Goal: Task Accomplishment & Management: Manage account settings

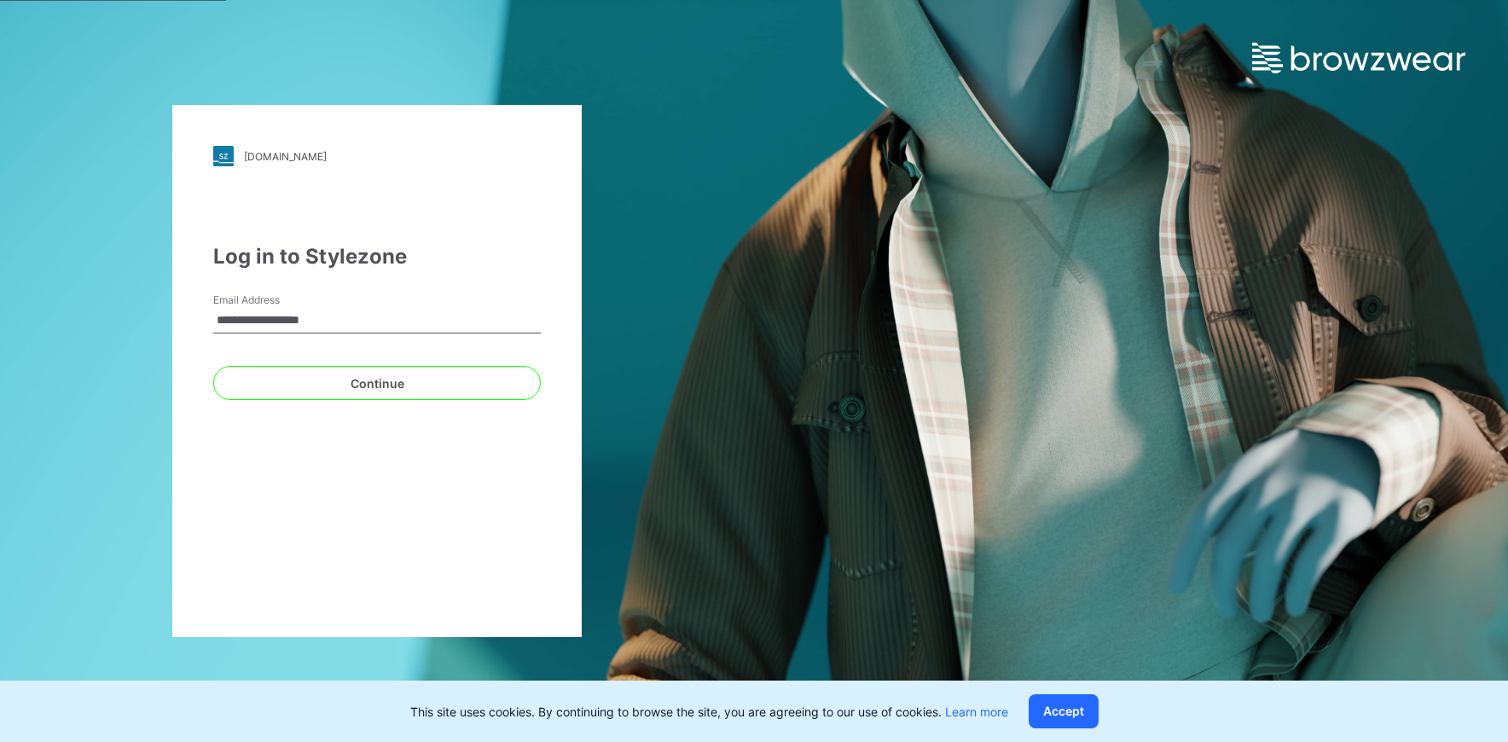
type input "**********"
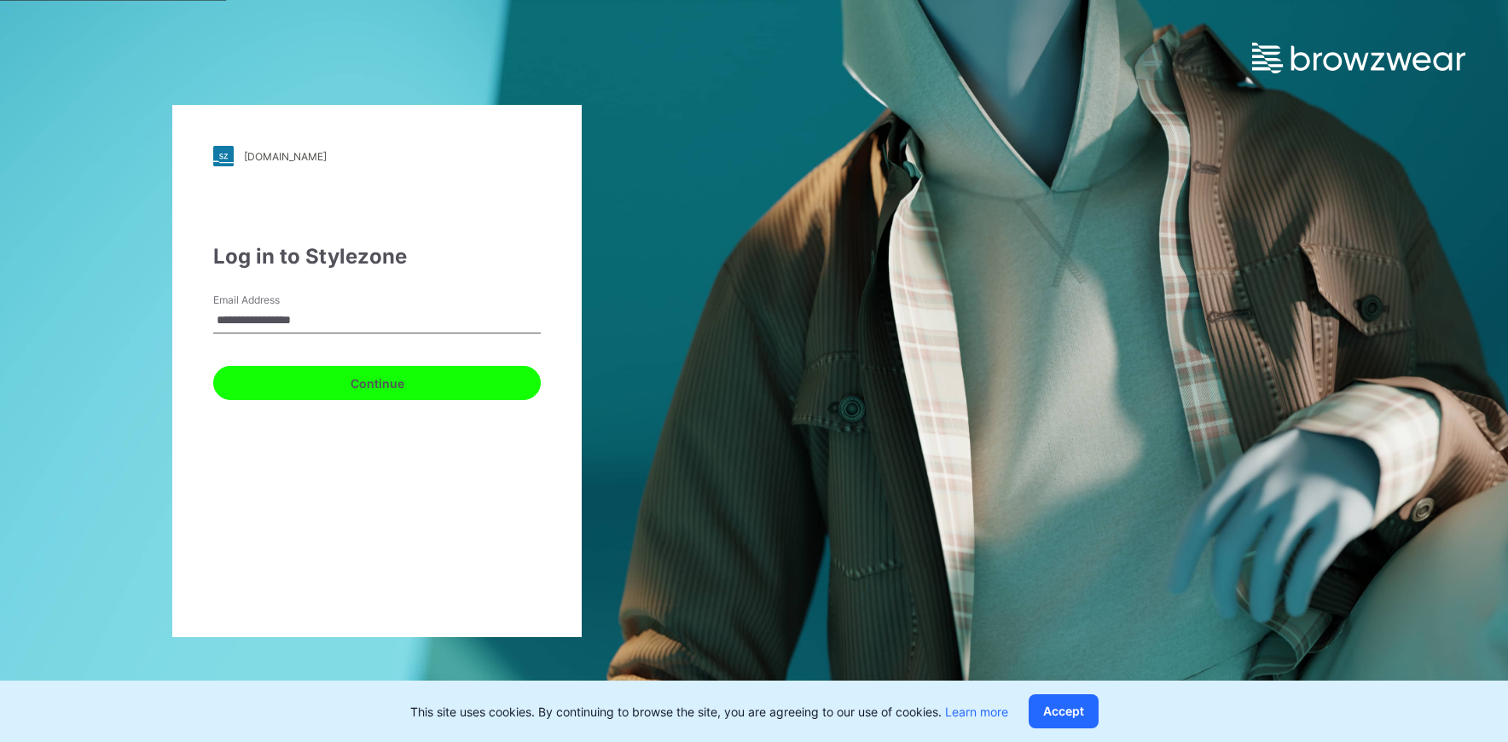
click at [380, 386] on button "Continue" at bounding box center [377, 383] width 328 height 34
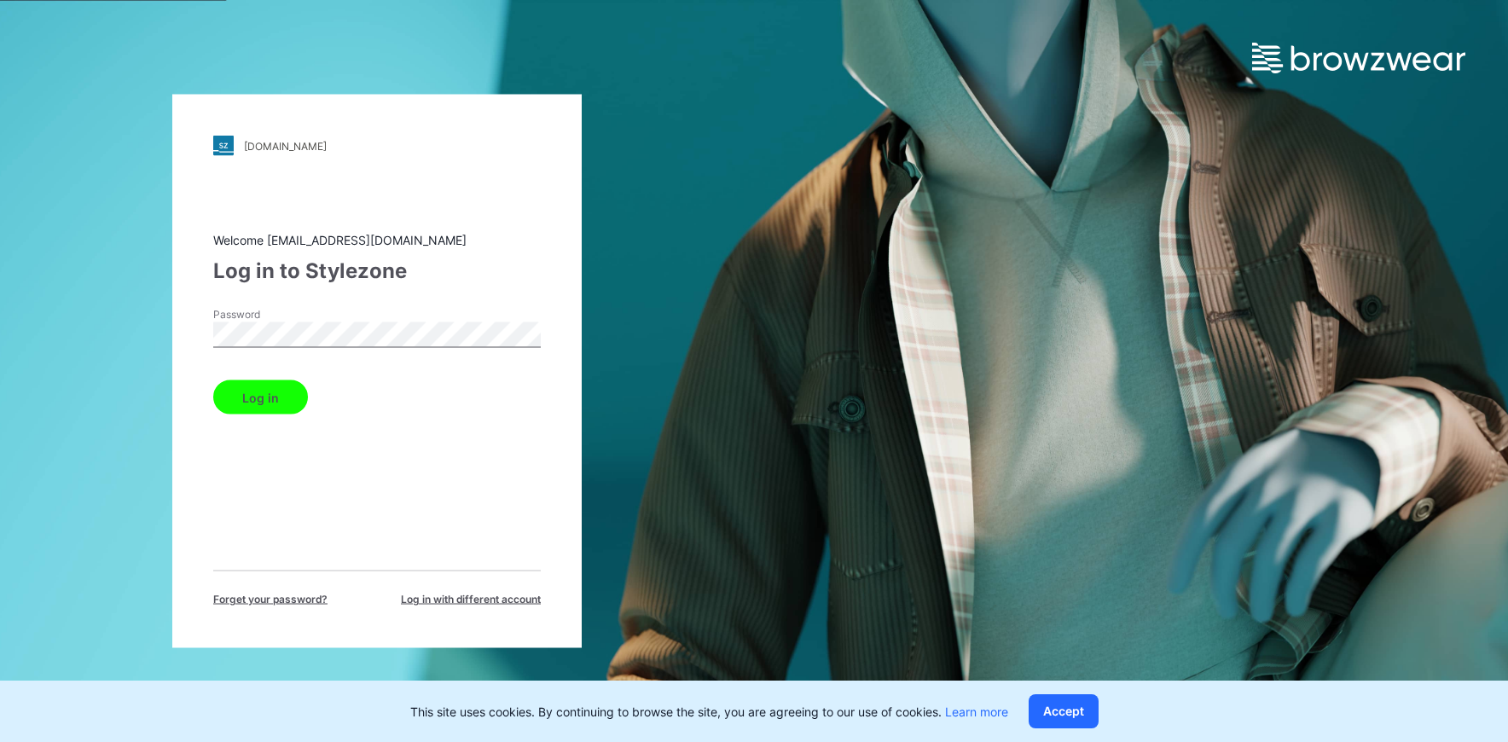
click at [269, 407] on button "Log in" at bounding box center [260, 398] width 95 height 34
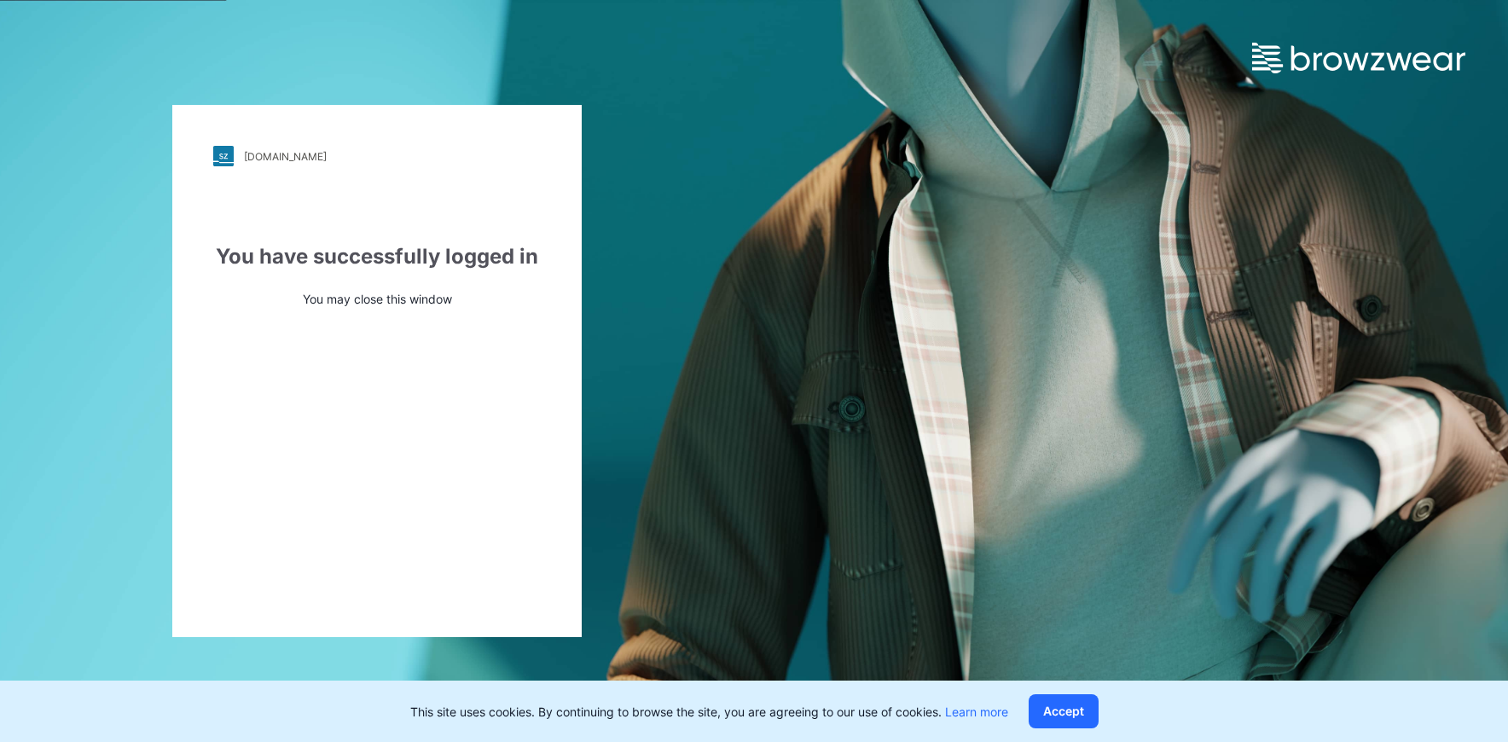
click at [1065, 719] on button "Accept" at bounding box center [1064, 712] width 70 height 34
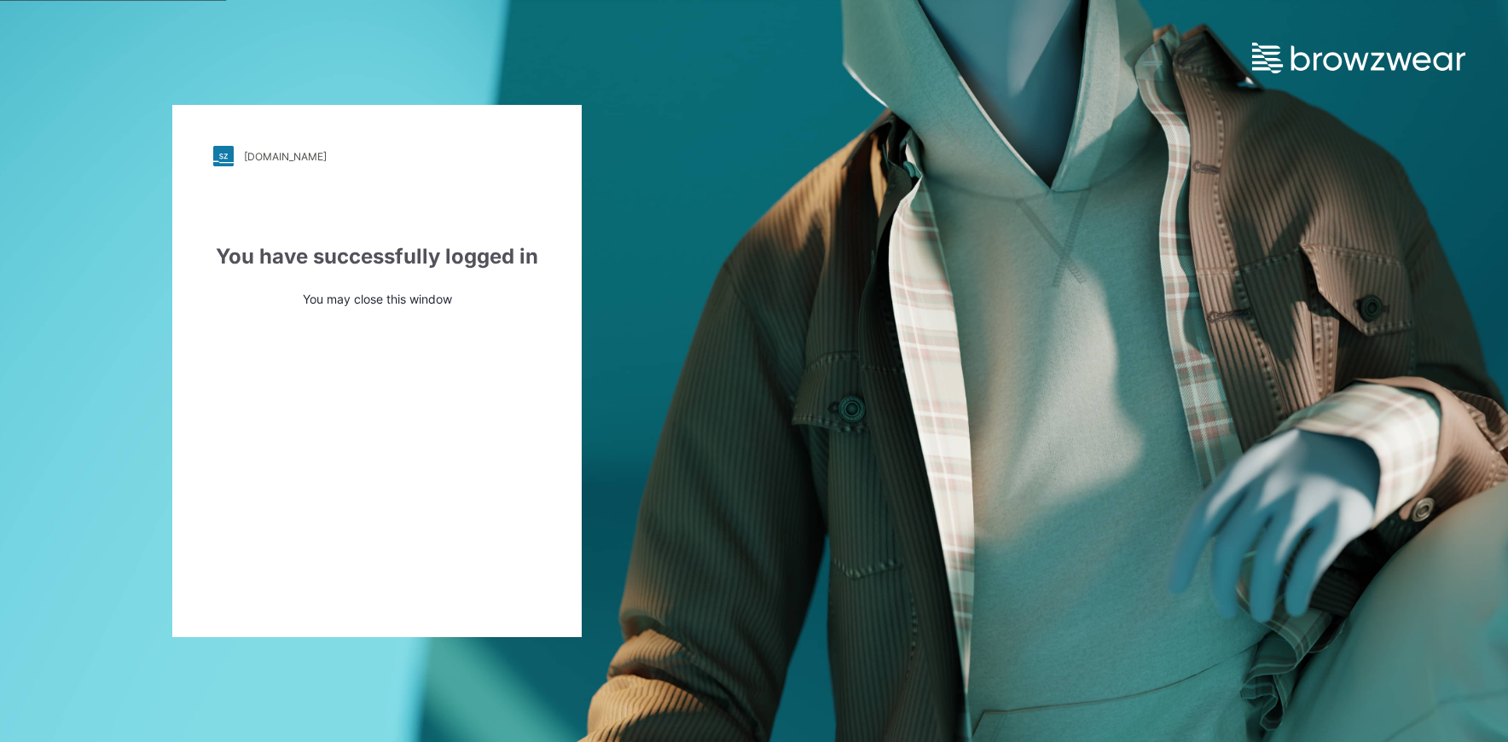
click at [265, 157] on div "[DOMAIN_NAME]" at bounding box center [285, 156] width 83 height 13
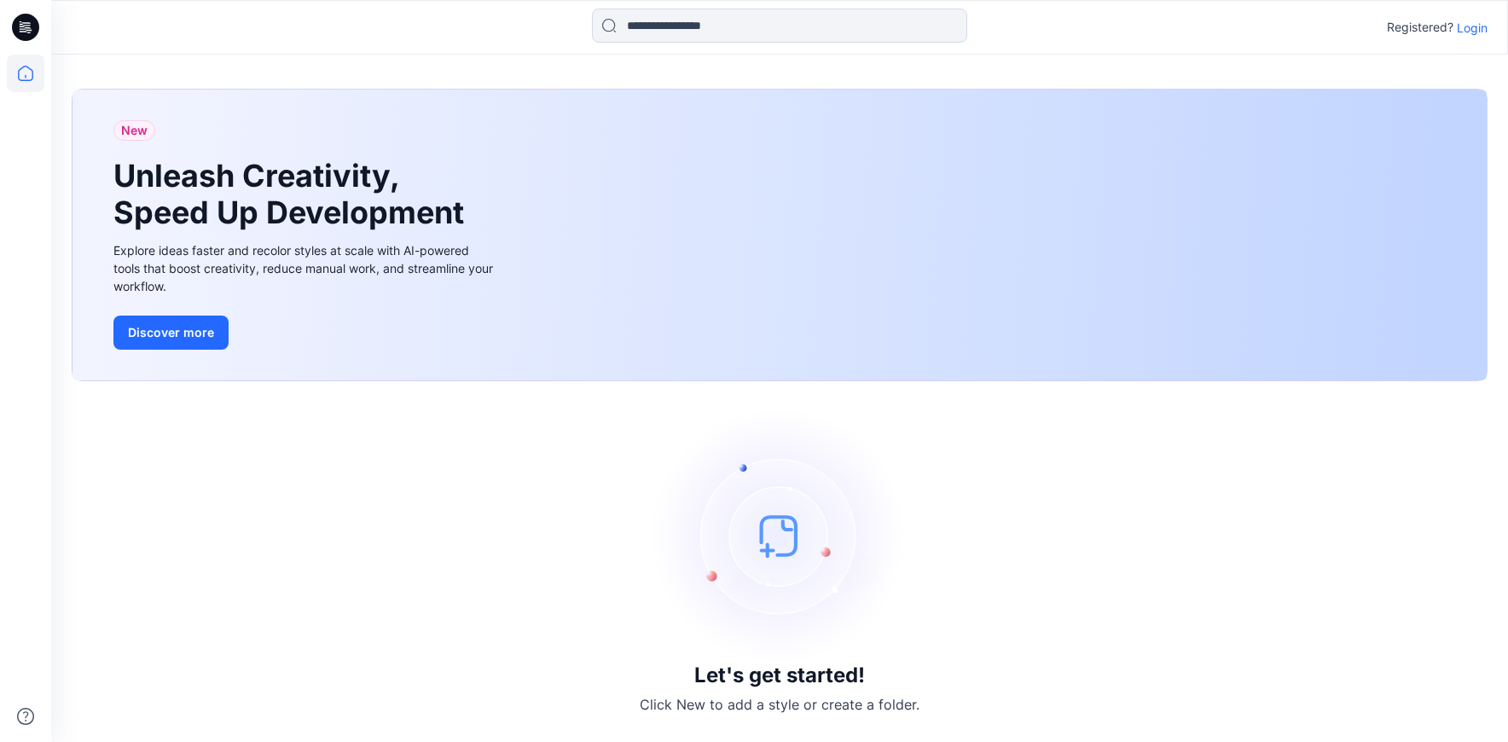
click at [1466, 28] on p "Login" at bounding box center [1472, 28] width 31 height 18
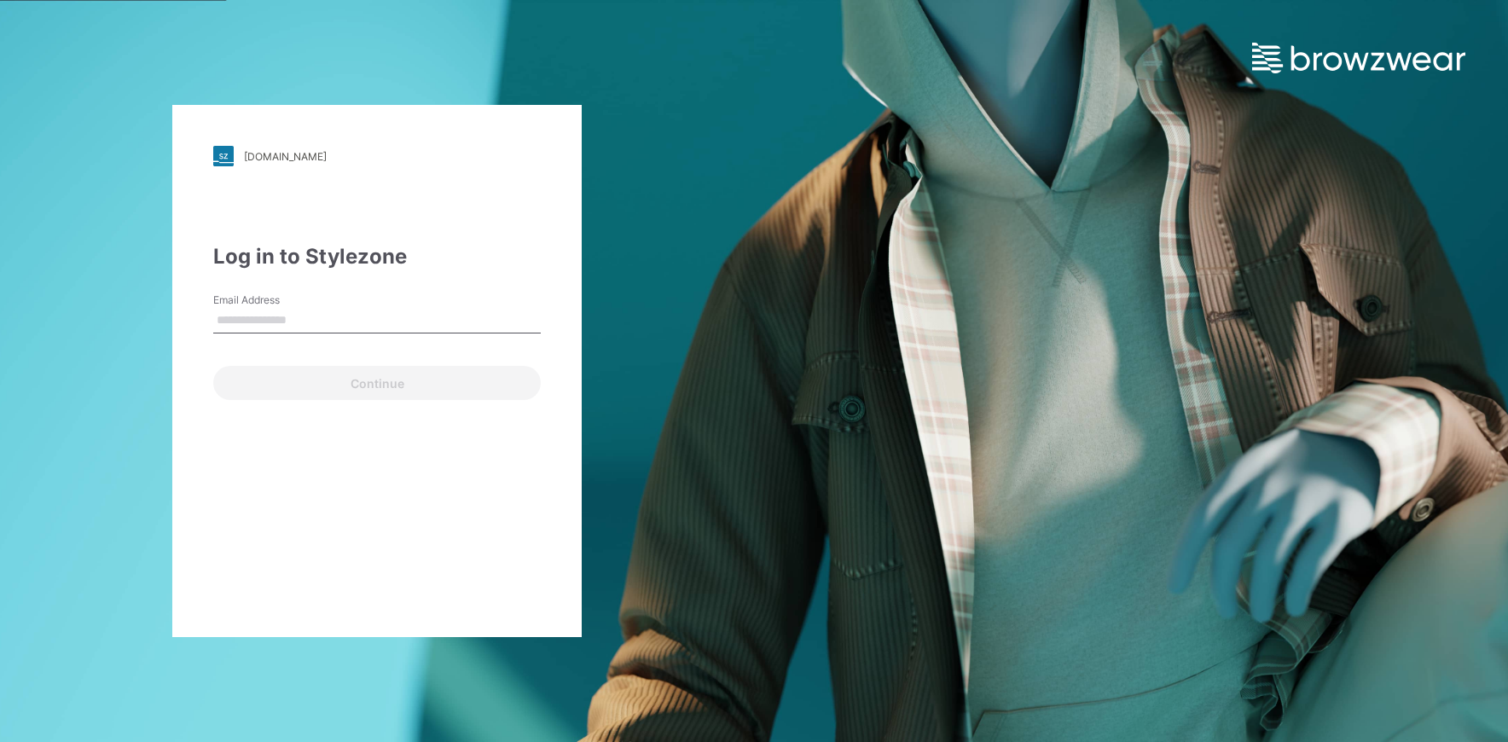
type input "**********"
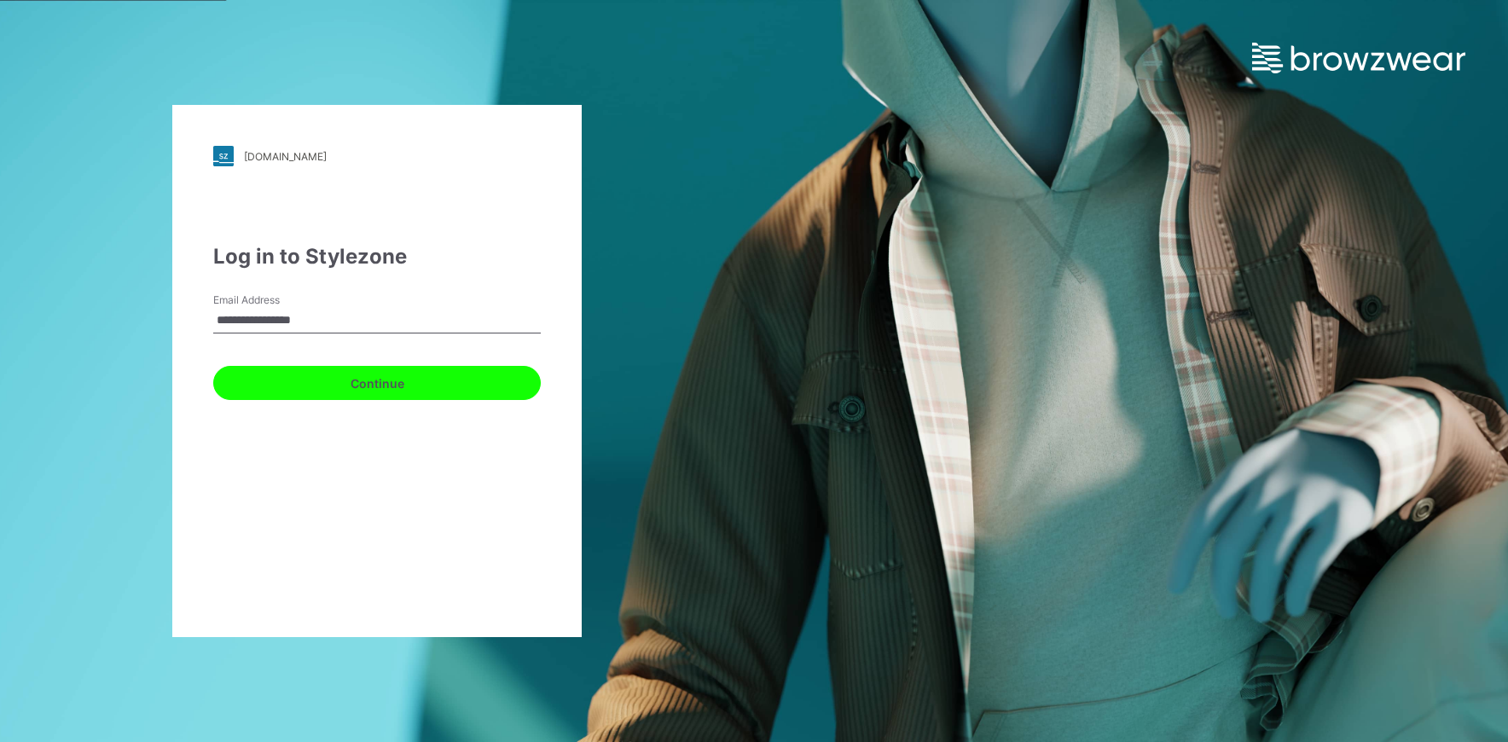
click at [366, 387] on button "Continue" at bounding box center [377, 383] width 328 height 34
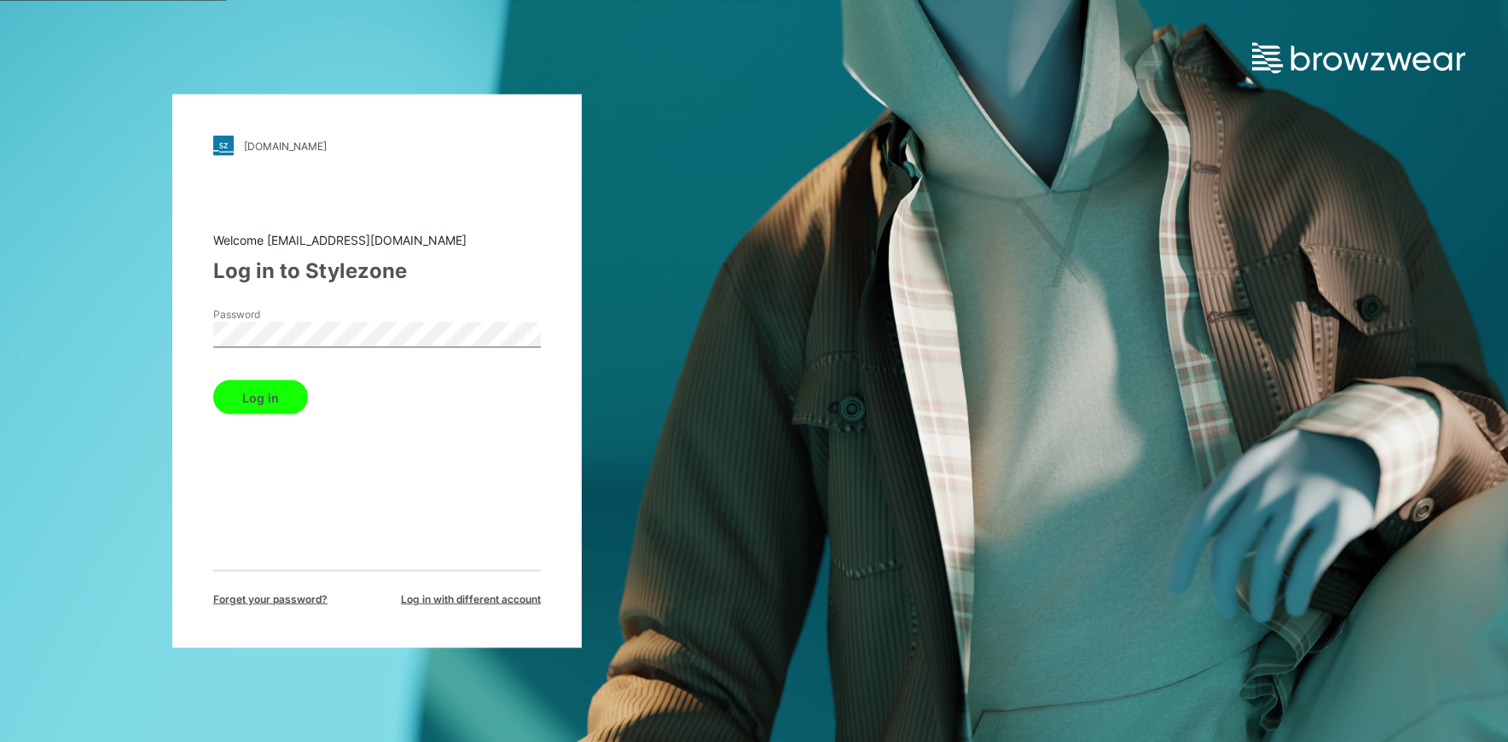
click at [267, 394] on button "Log in" at bounding box center [260, 398] width 95 height 34
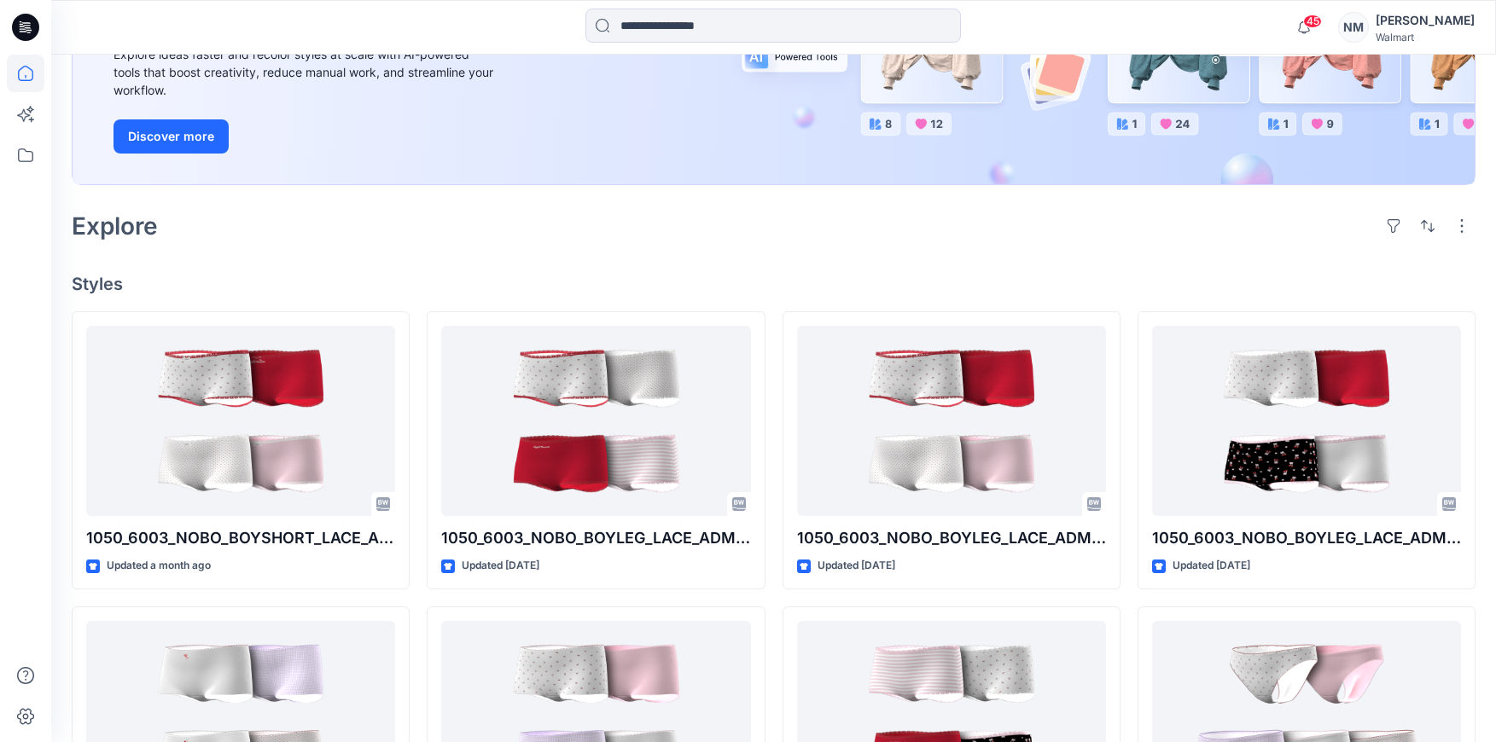
scroll to position [256, 0]
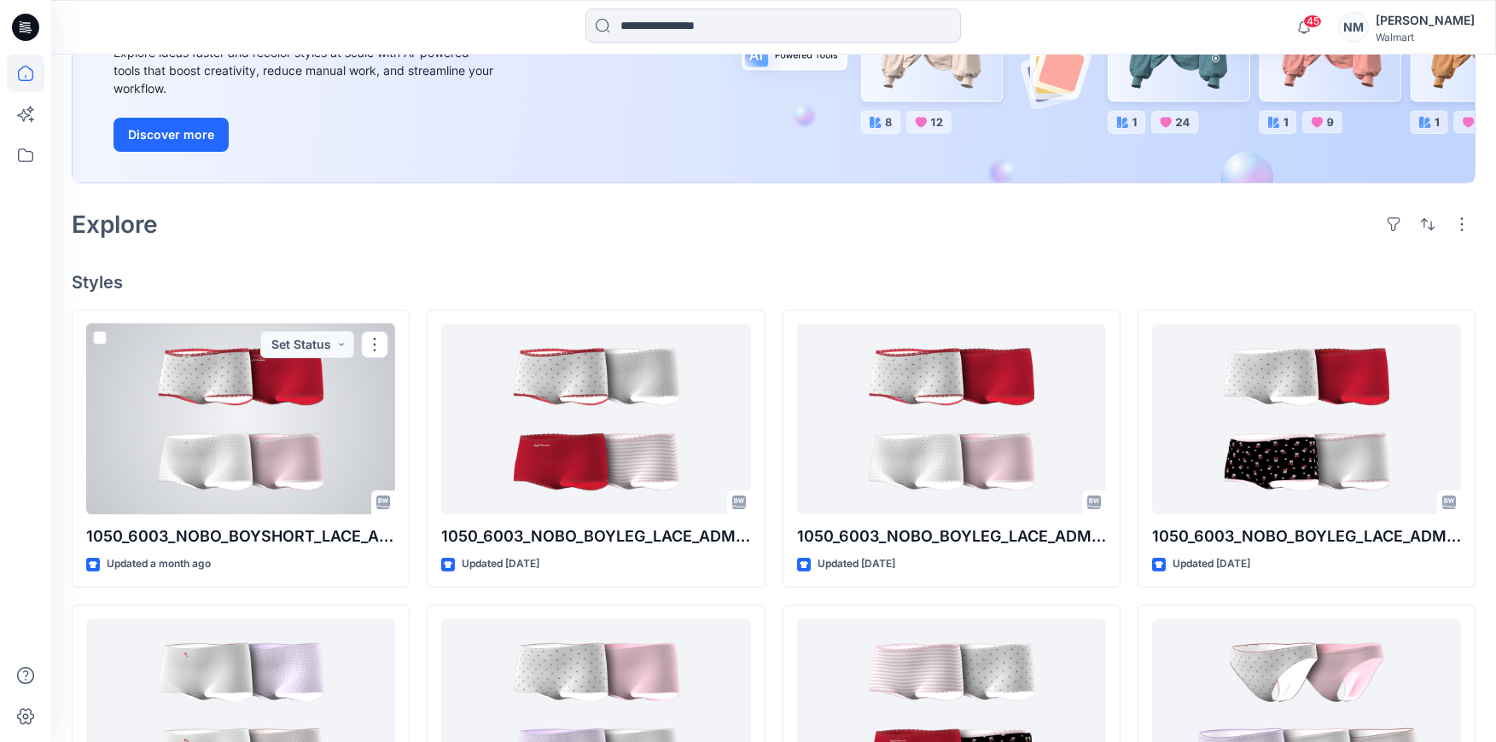
click at [264, 453] on div at bounding box center [240, 419] width 309 height 191
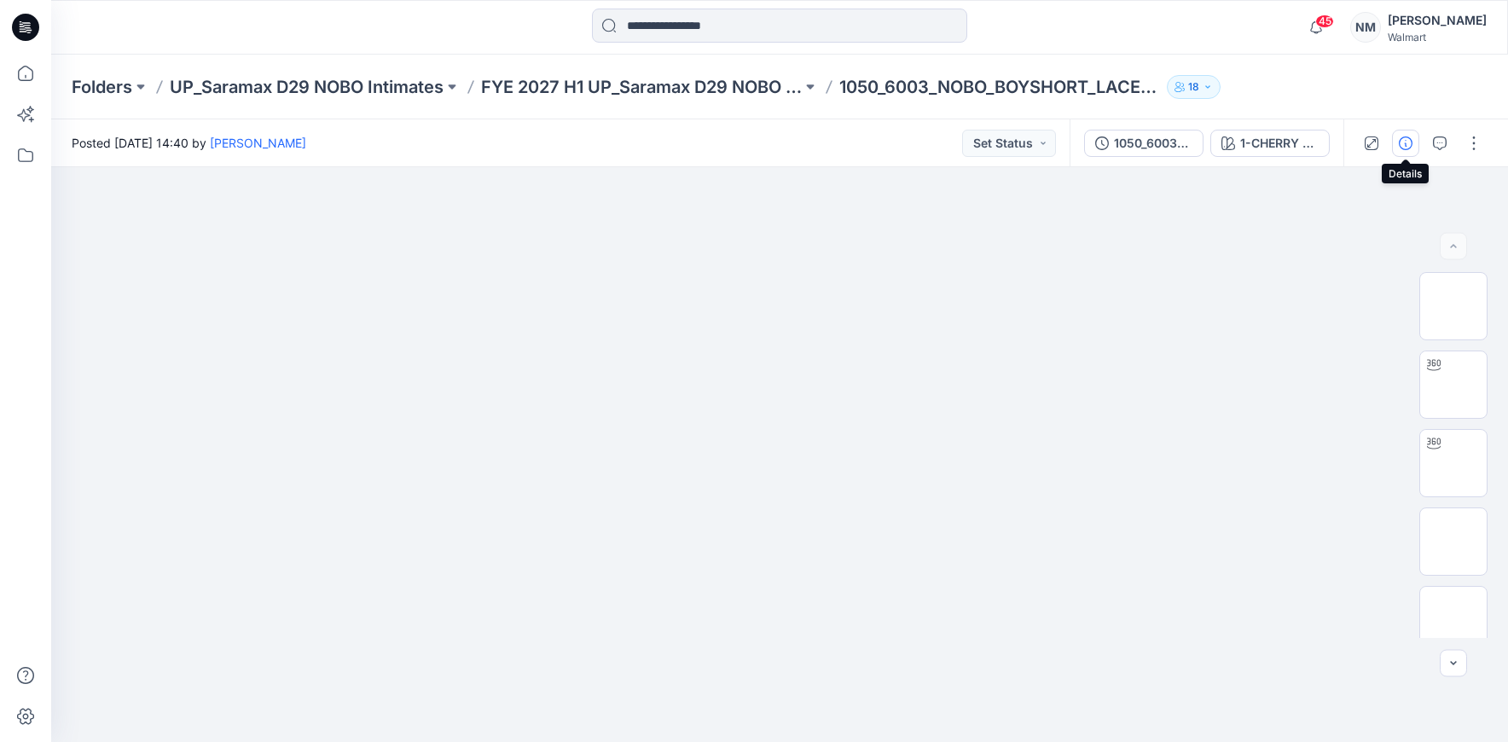
click at [1410, 144] on icon "button" at bounding box center [1406, 144] width 14 height 14
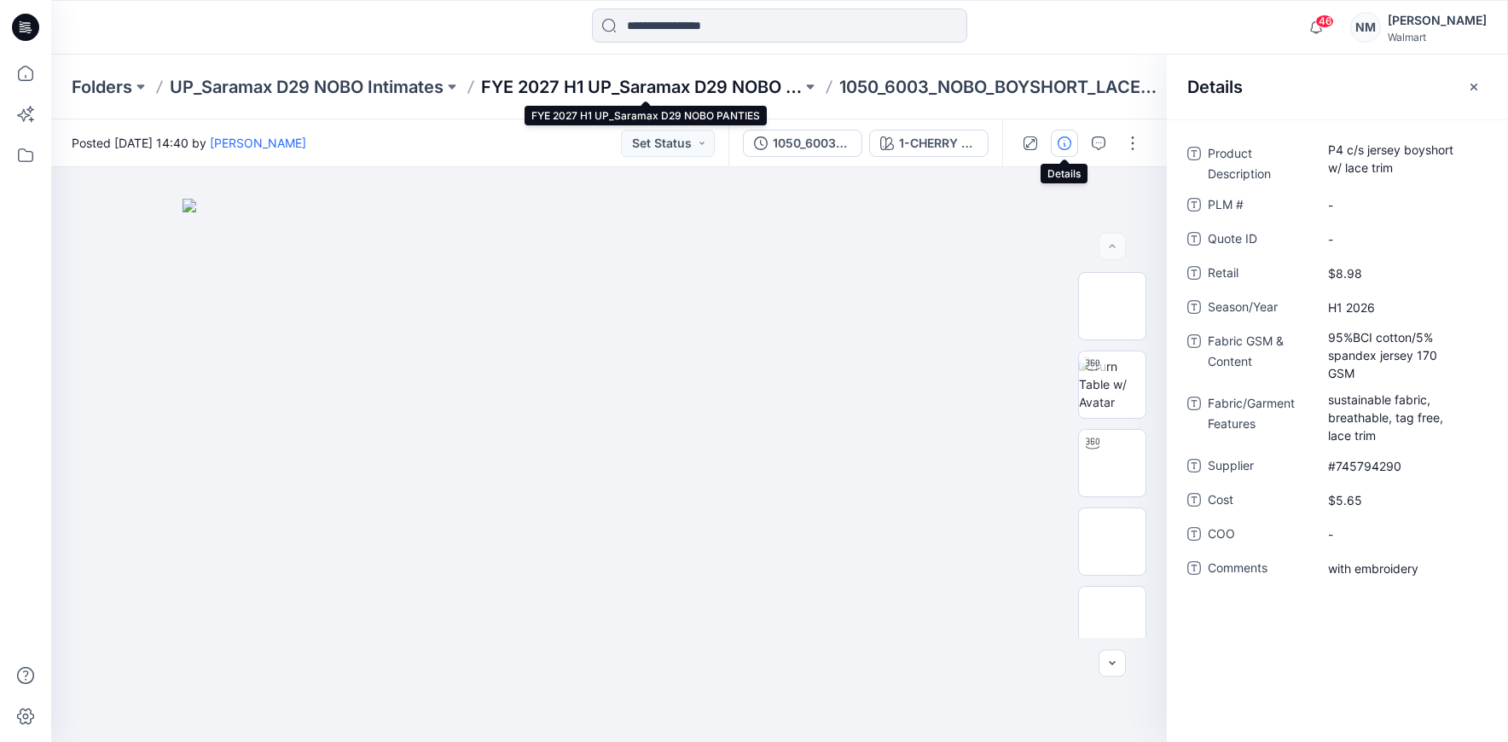
click at [724, 83] on p "FYE 2027 H1 UP_Saramax D29 NOBO PANTIES" at bounding box center [641, 87] width 321 height 24
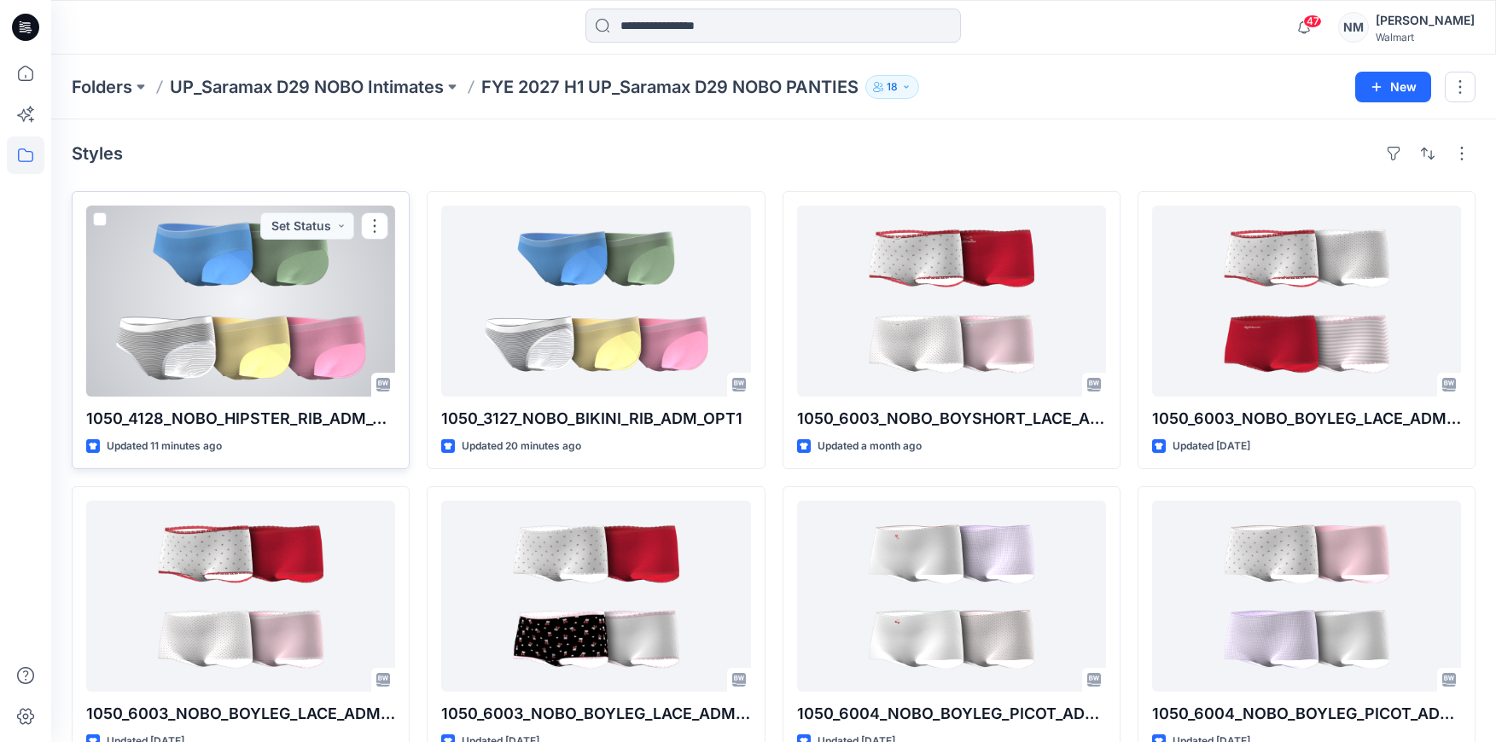
click at [279, 306] on div at bounding box center [240, 301] width 309 height 191
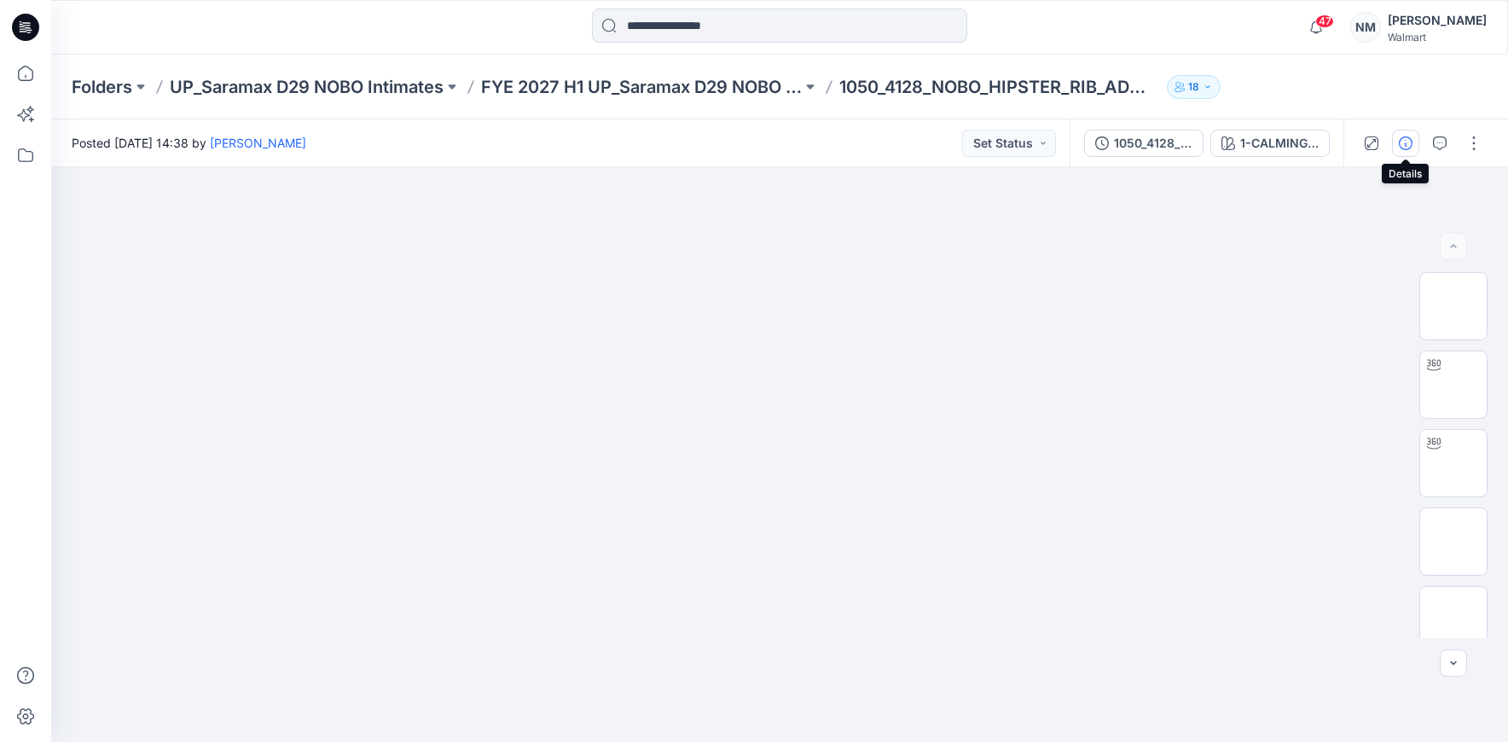
click at [1400, 140] on icon "button" at bounding box center [1406, 144] width 14 height 14
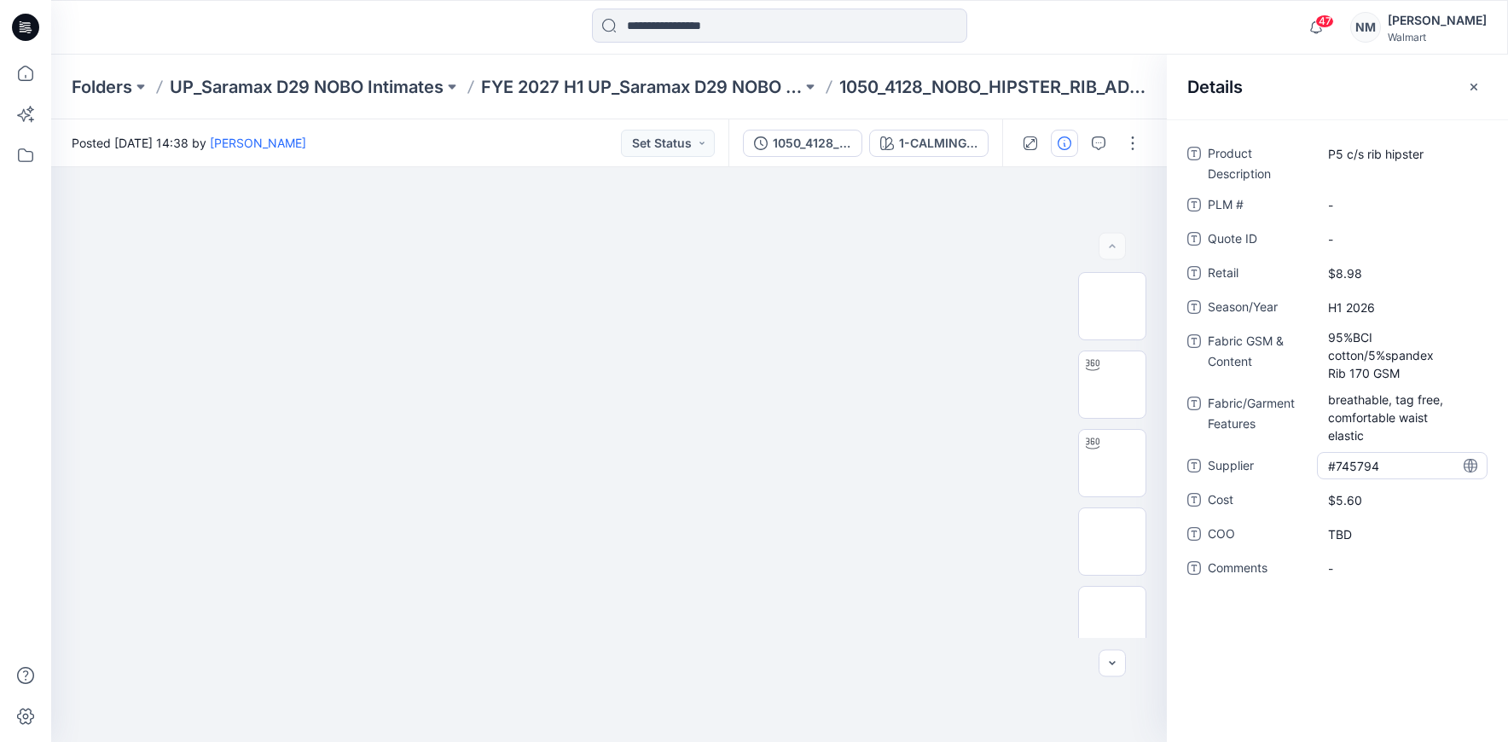
click at [1397, 470] on span "#745794" at bounding box center [1402, 466] width 148 height 18
type textarea "**********"
click at [1352, 677] on div "Product Description P5 c/s rib hipster PLM # - Quote ID - Retail $8.98 Season/Y…" at bounding box center [1337, 430] width 341 height 623
click at [1472, 84] on icon "button" at bounding box center [1474, 87] width 6 height 6
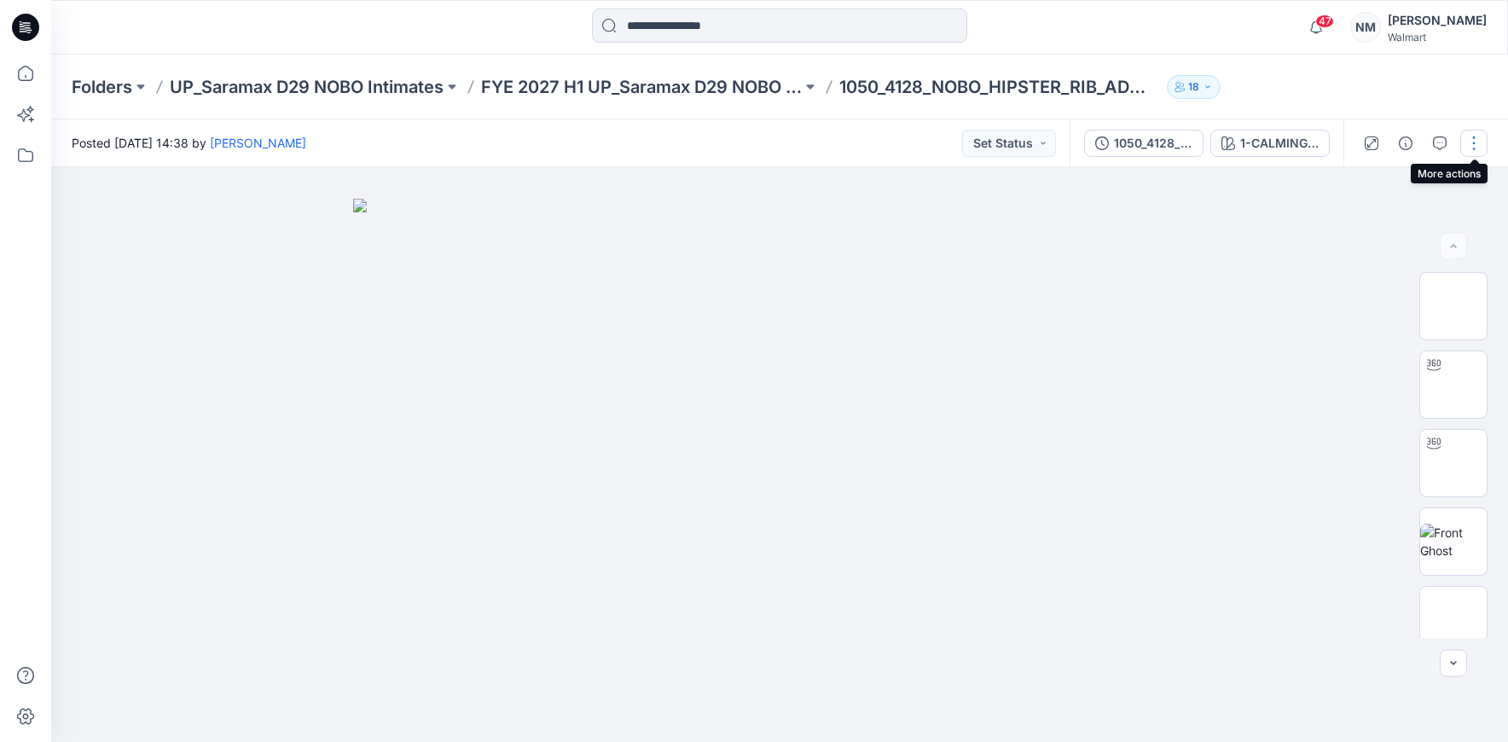
click at [1466, 138] on button "button" at bounding box center [1474, 143] width 27 height 27
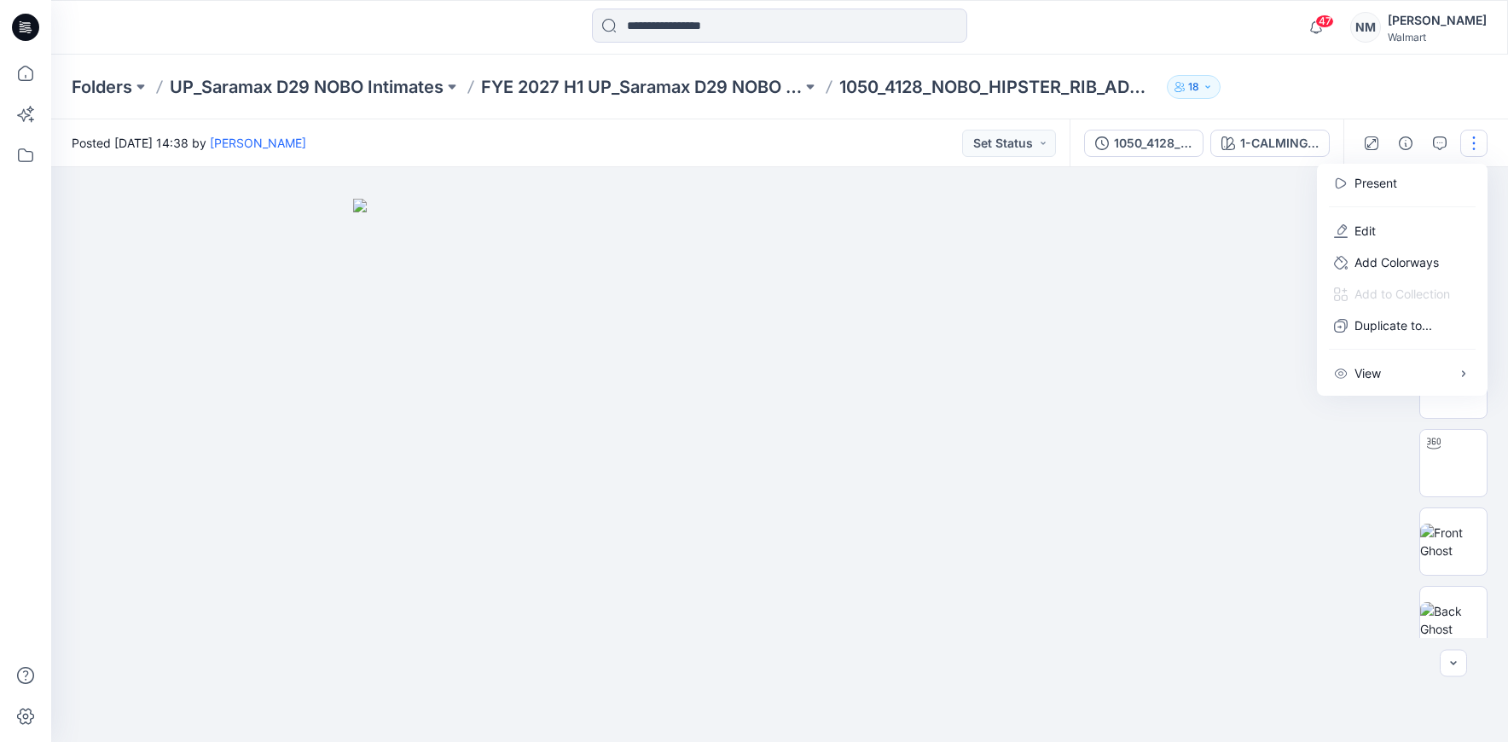
click at [1369, 234] on p "Edit" at bounding box center [1365, 231] width 21 height 18
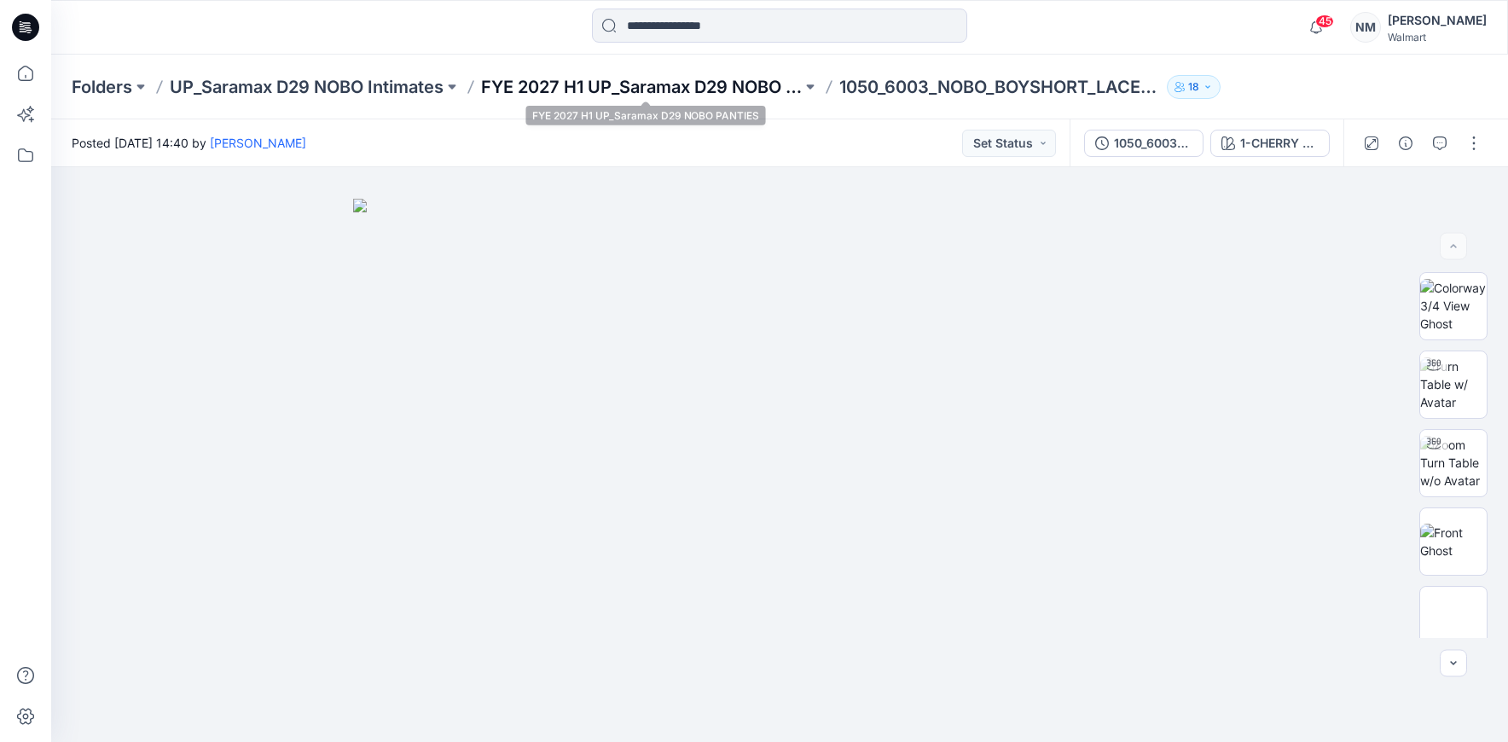
click at [637, 90] on p "FYE 2027 H1 UP_Saramax D29 NOBO PANTIES" at bounding box center [641, 87] width 321 height 24
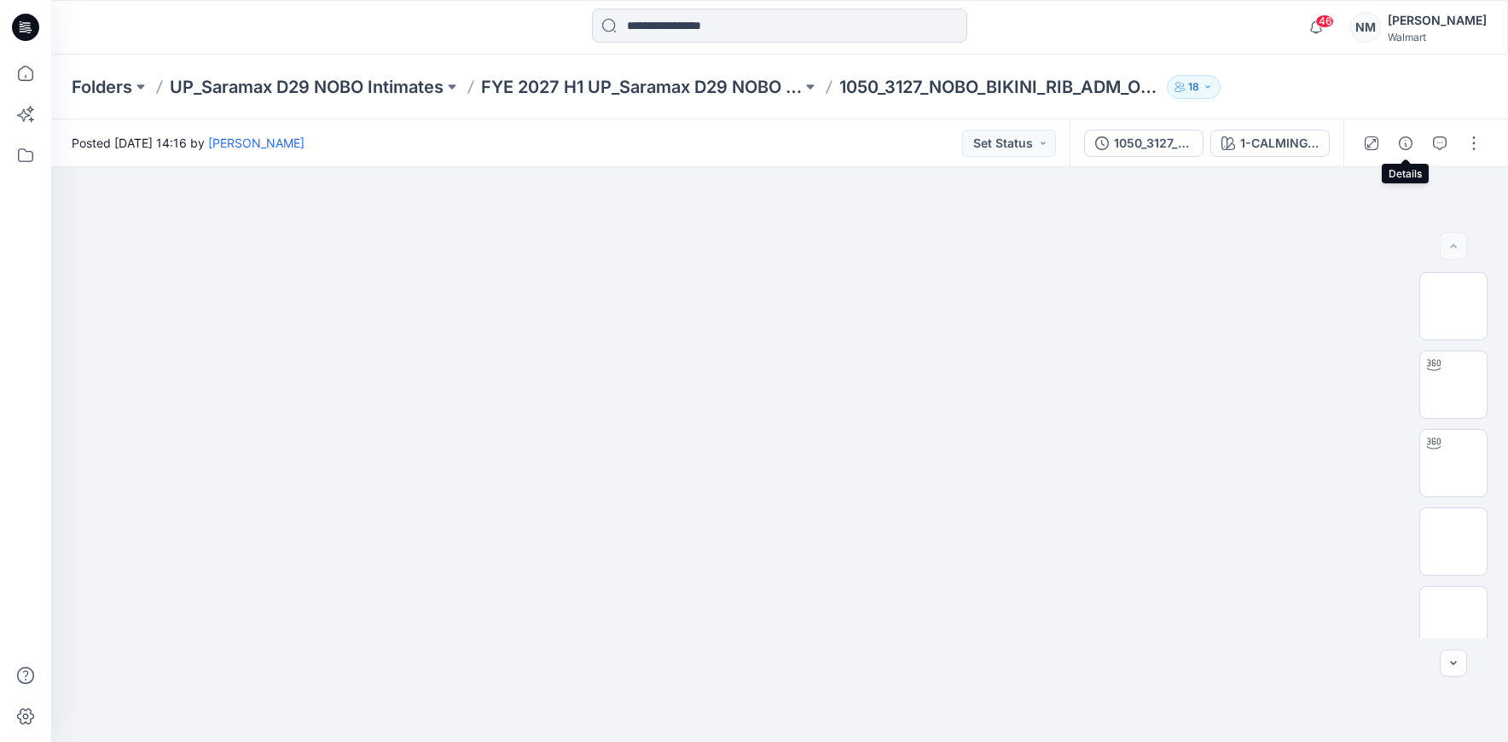
click at [1409, 146] on icon "button" at bounding box center [1406, 144] width 14 height 14
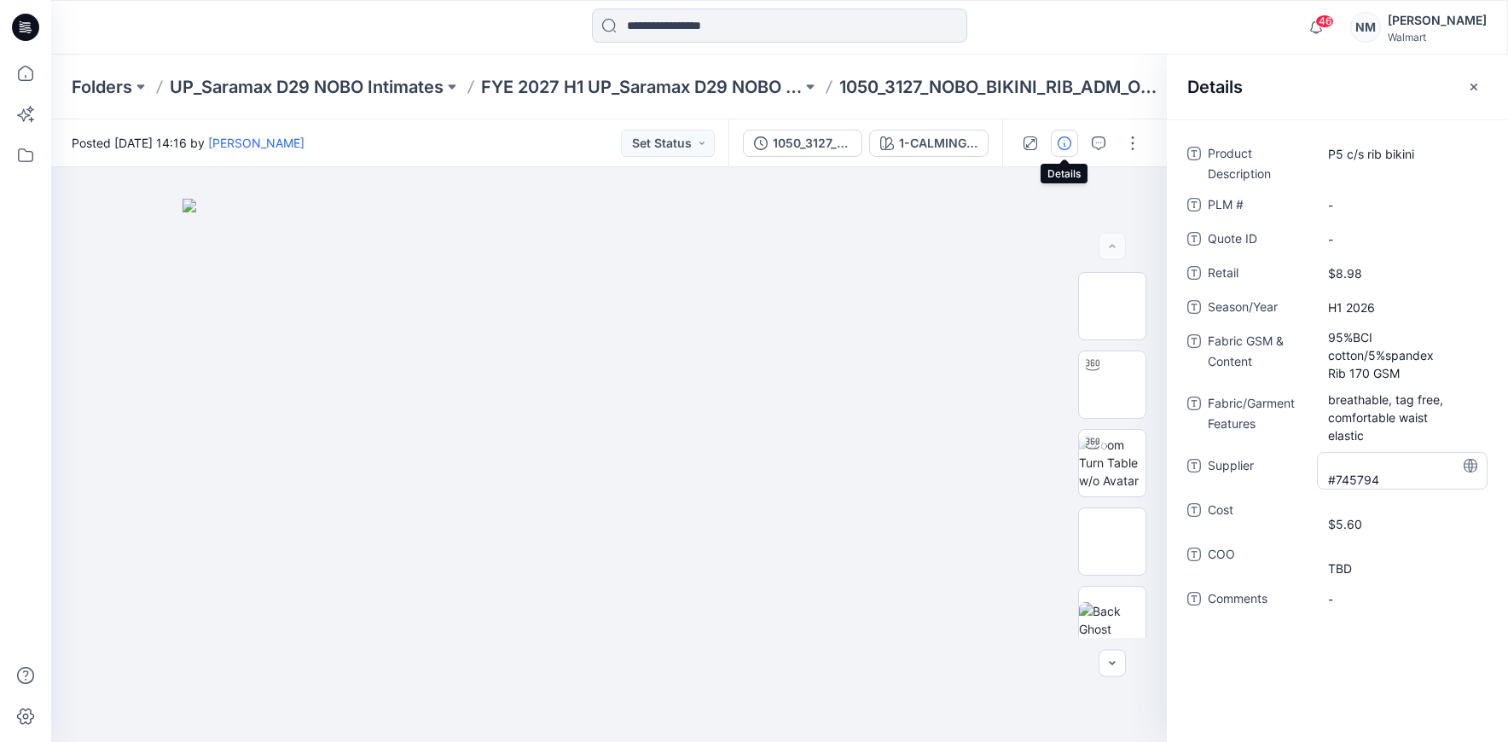
click at [1382, 480] on span "#745794" at bounding box center [1402, 471] width 148 height 36
type textarea "**********"
click at [1136, 145] on button "button" at bounding box center [1132, 143] width 27 height 27
click at [1025, 228] on p "Edit" at bounding box center [1024, 231] width 21 height 18
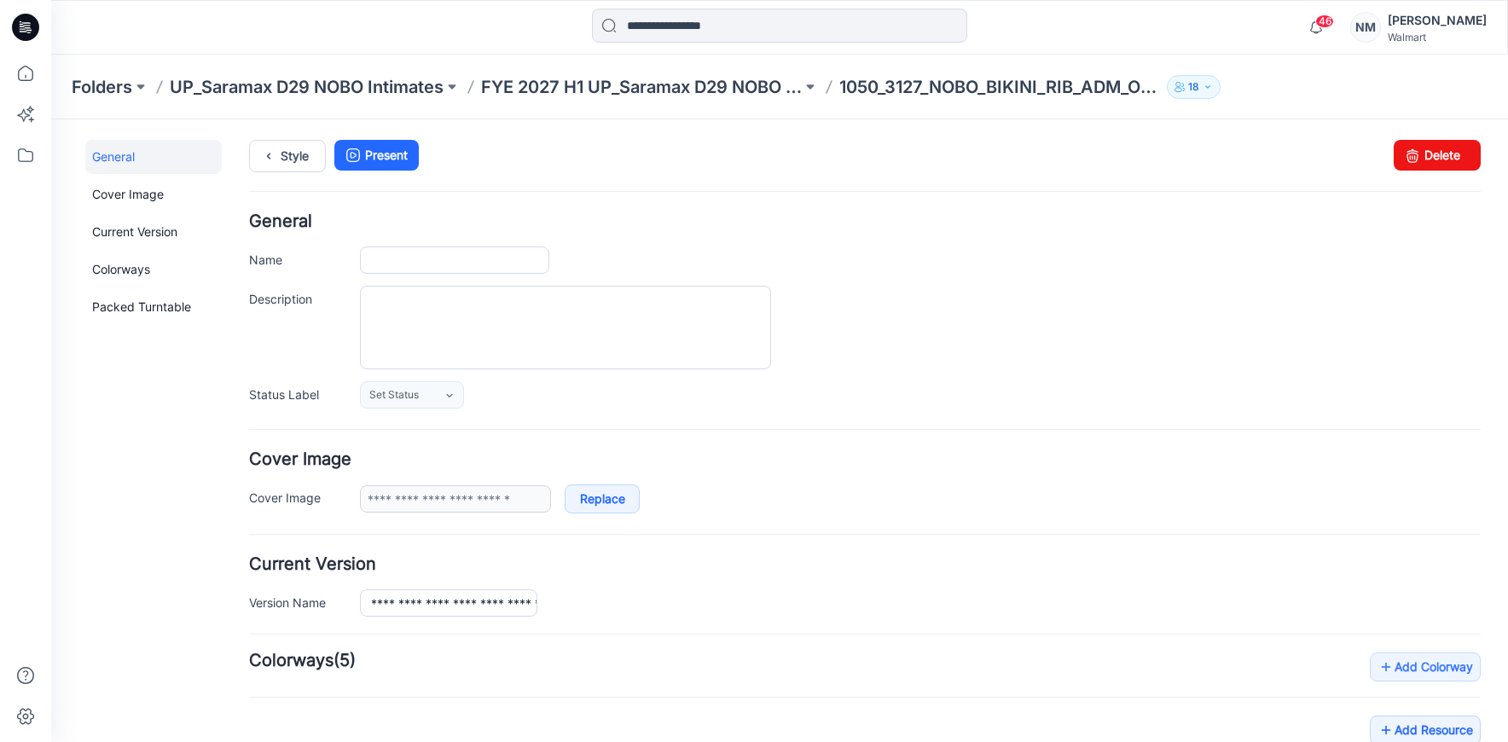
type input "**********"
drag, startPoint x: 491, startPoint y: 262, endPoint x: 633, endPoint y: 262, distance: 142.5
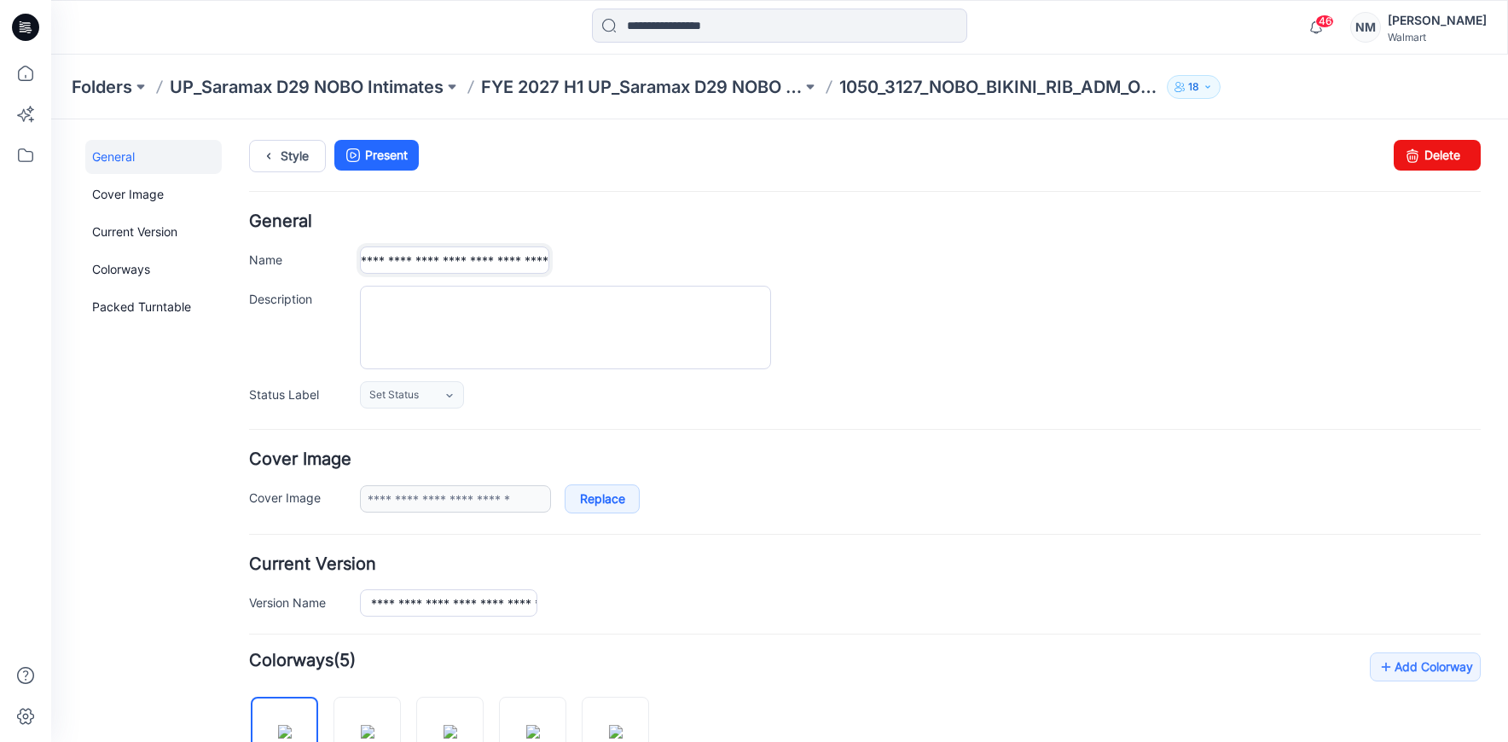
click at [632, 262] on div "**********" at bounding box center [920, 260] width 1121 height 27
click at [639, 261] on div "**********" at bounding box center [920, 260] width 1121 height 27
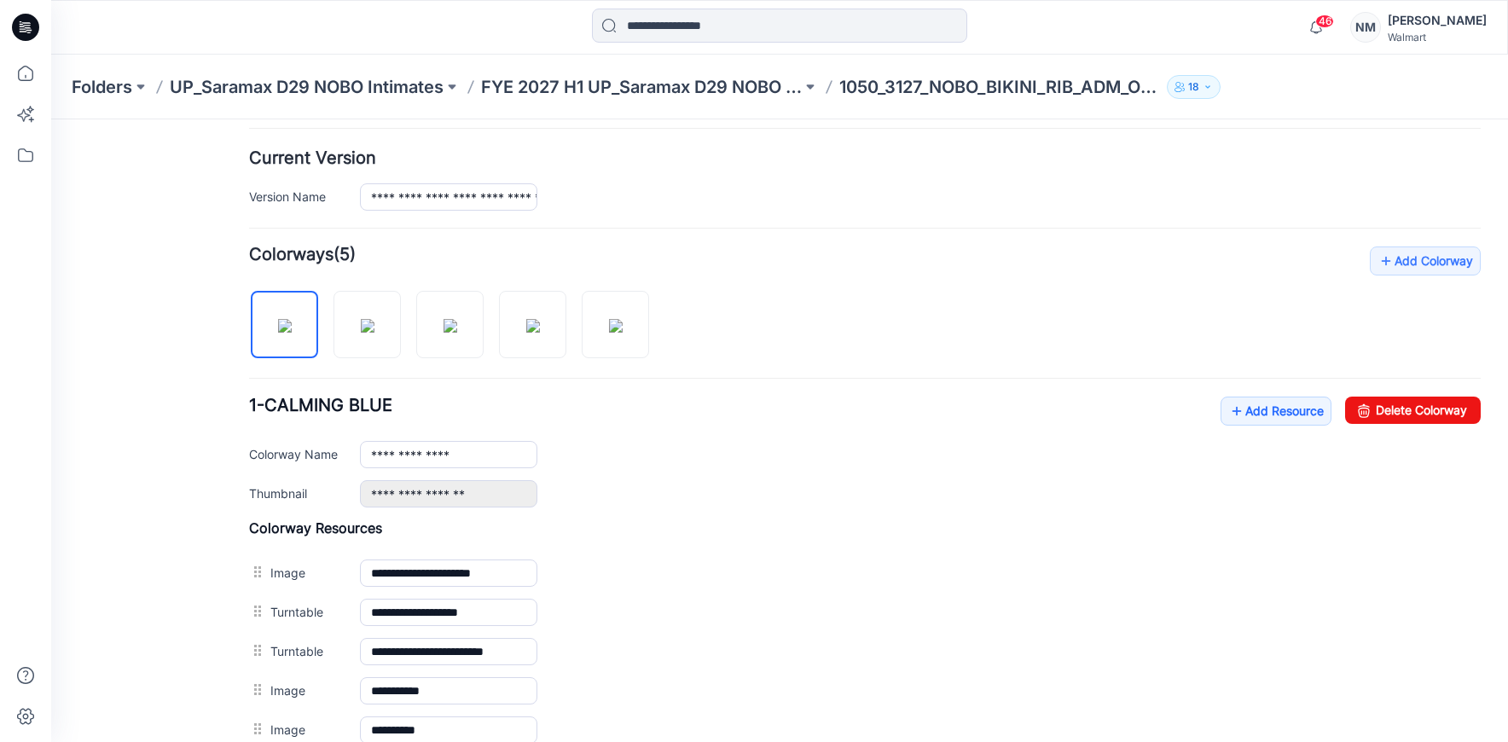
scroll to position [408, 0]
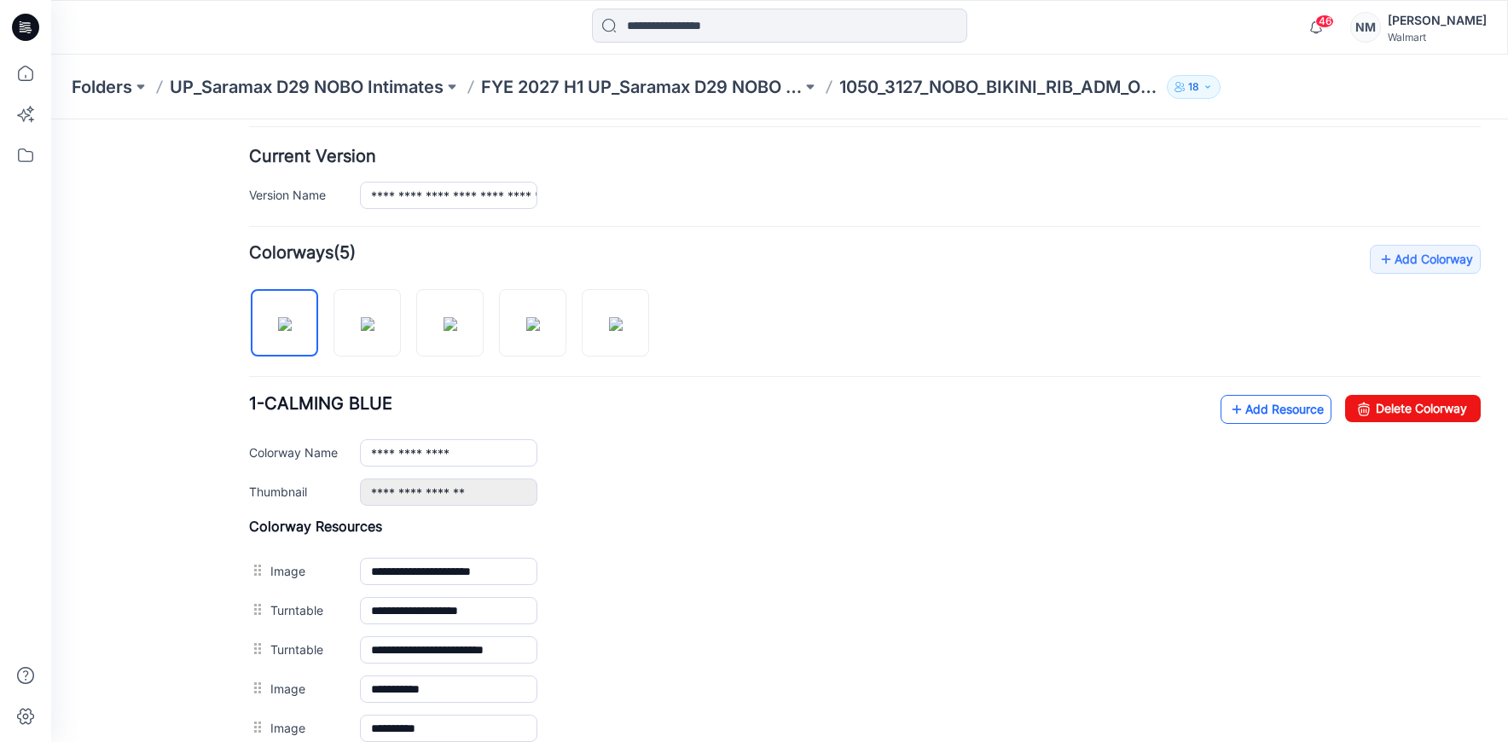
click at [1234, 410] on link "Add Resource" at bounding box center [1276, 409] width 111 height 29
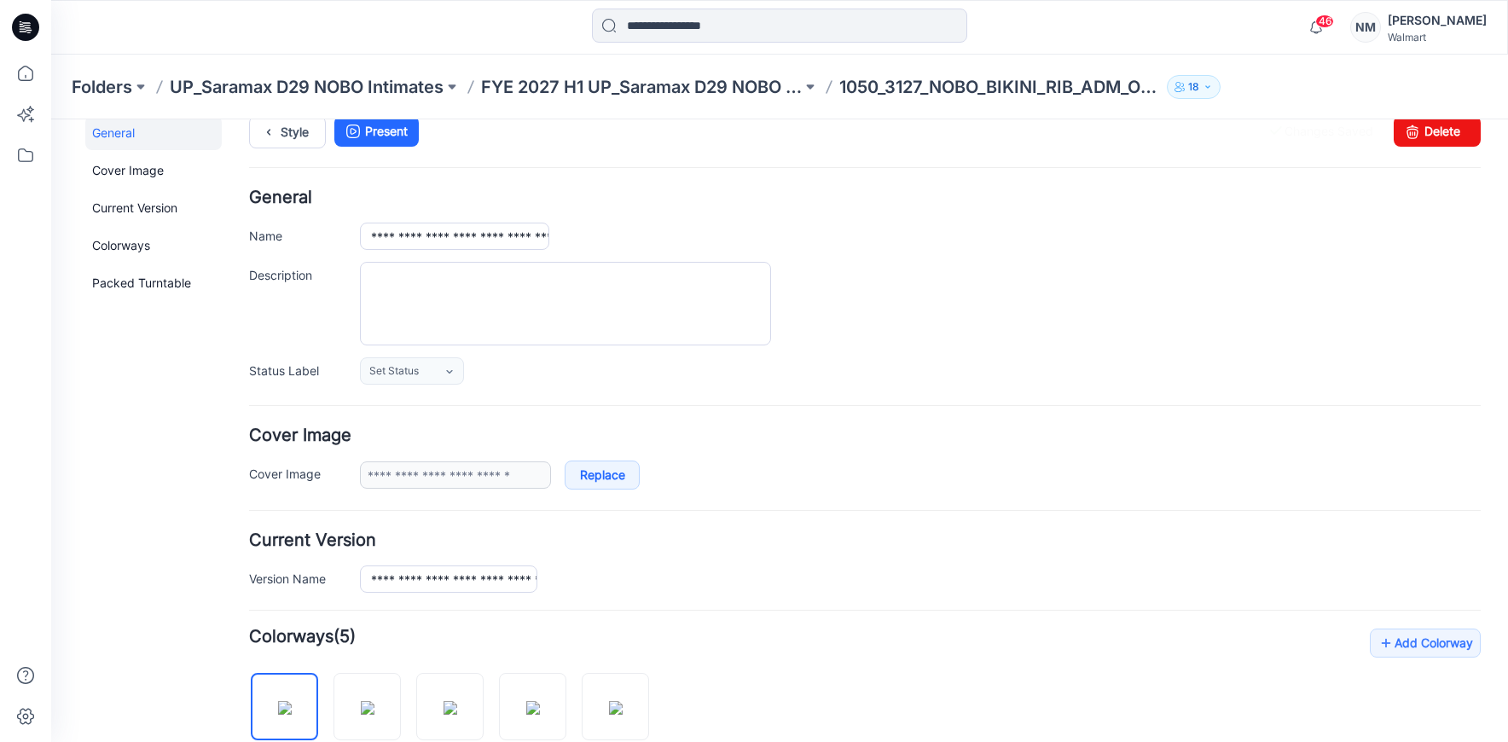
scroll to position [0, 0]
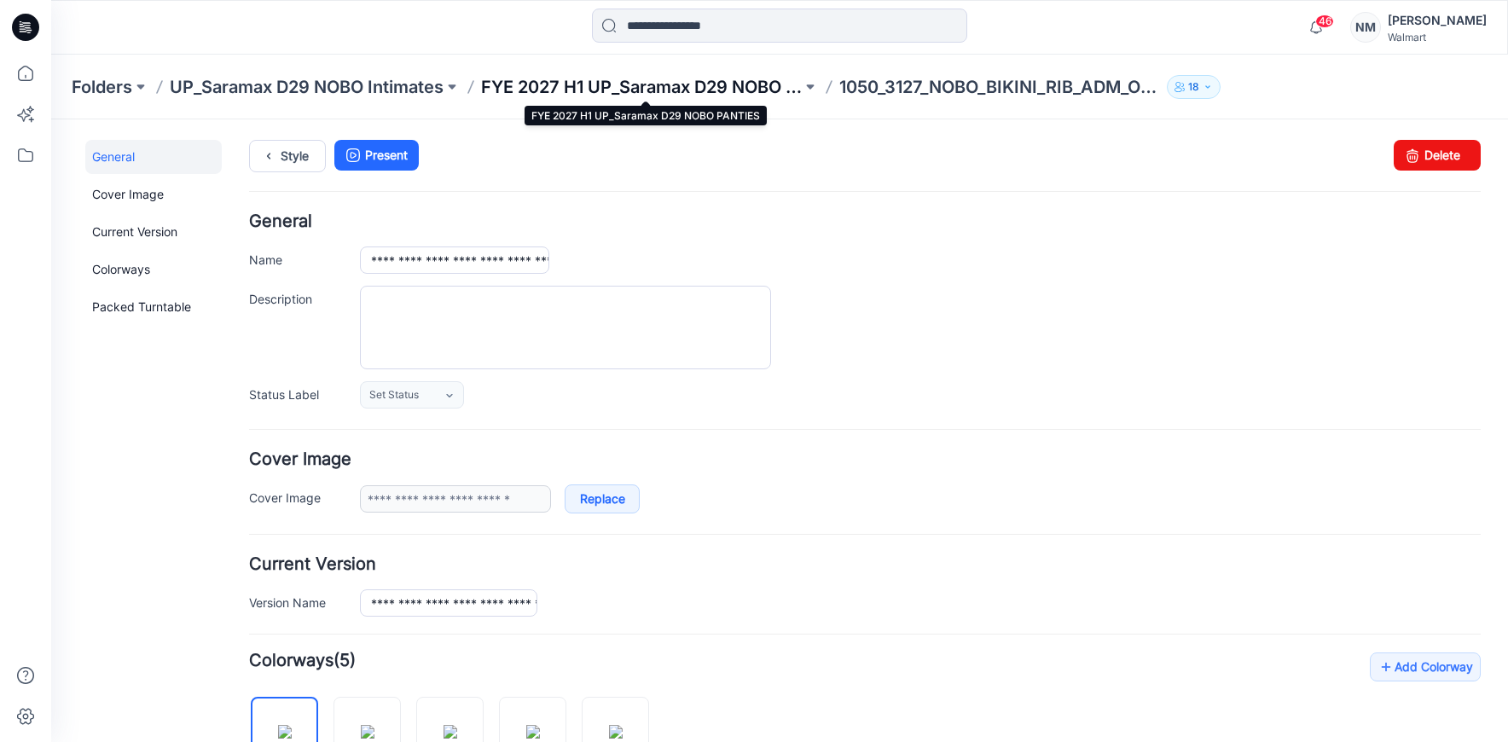
click at [670, 84] on p "FYE 2027 H1 UP_Saramax D29 NOBO PANTIES" at bounding box center [641, 87] width 321 height 24
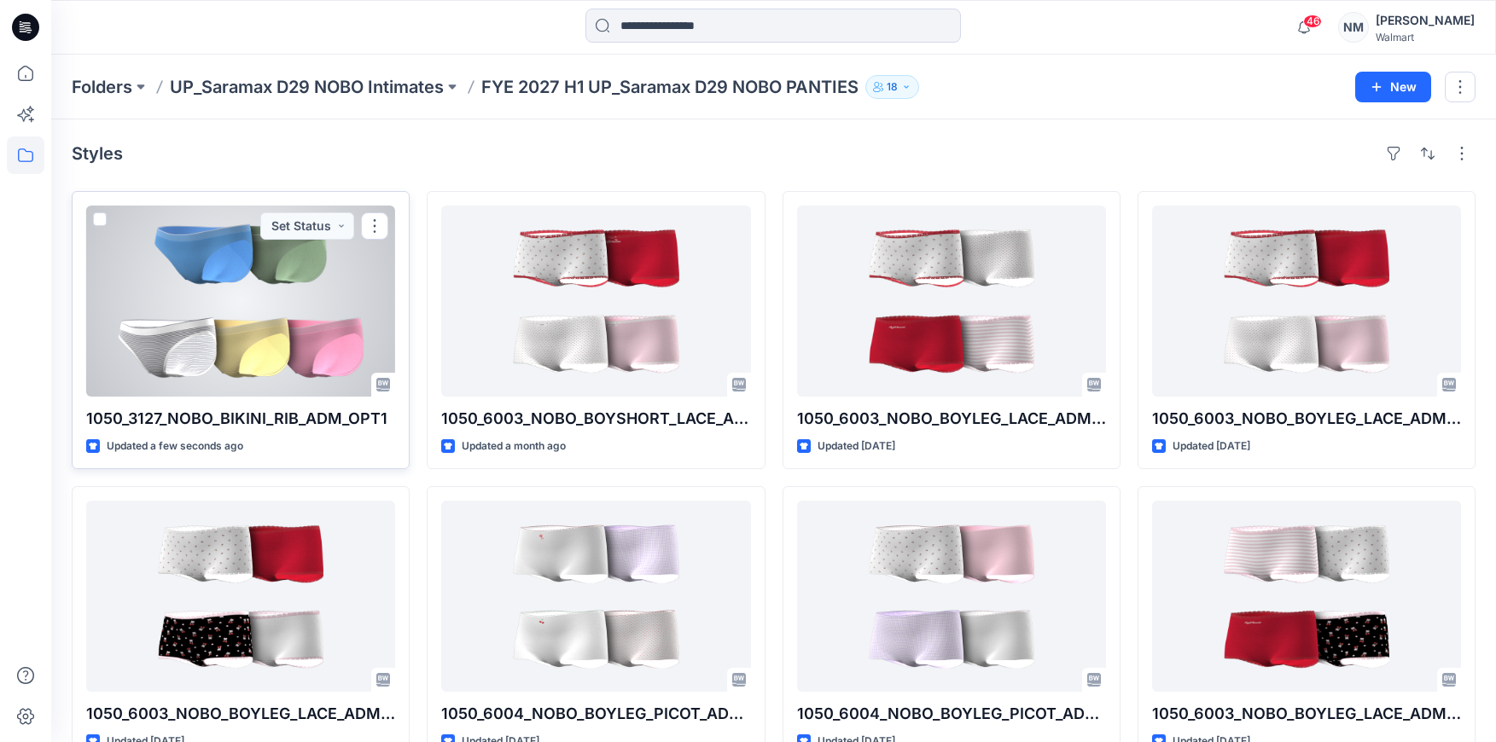
click at [300, 323] on div at bounding box center [240, 301] width 309 height 191
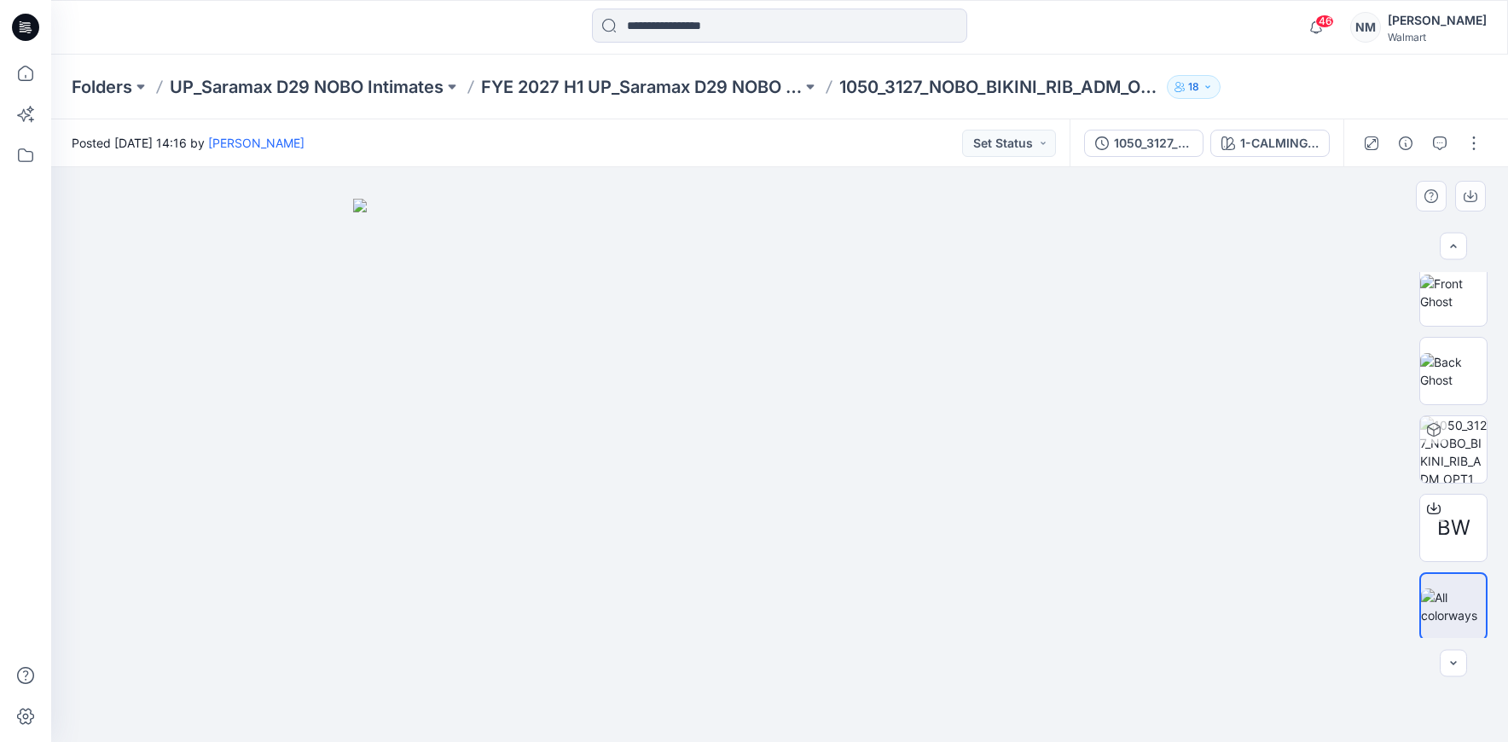
scroll to position [252, 0]
click at [1479, 151] on button "button" at bounding box center [1474, 143] width 27 height 27
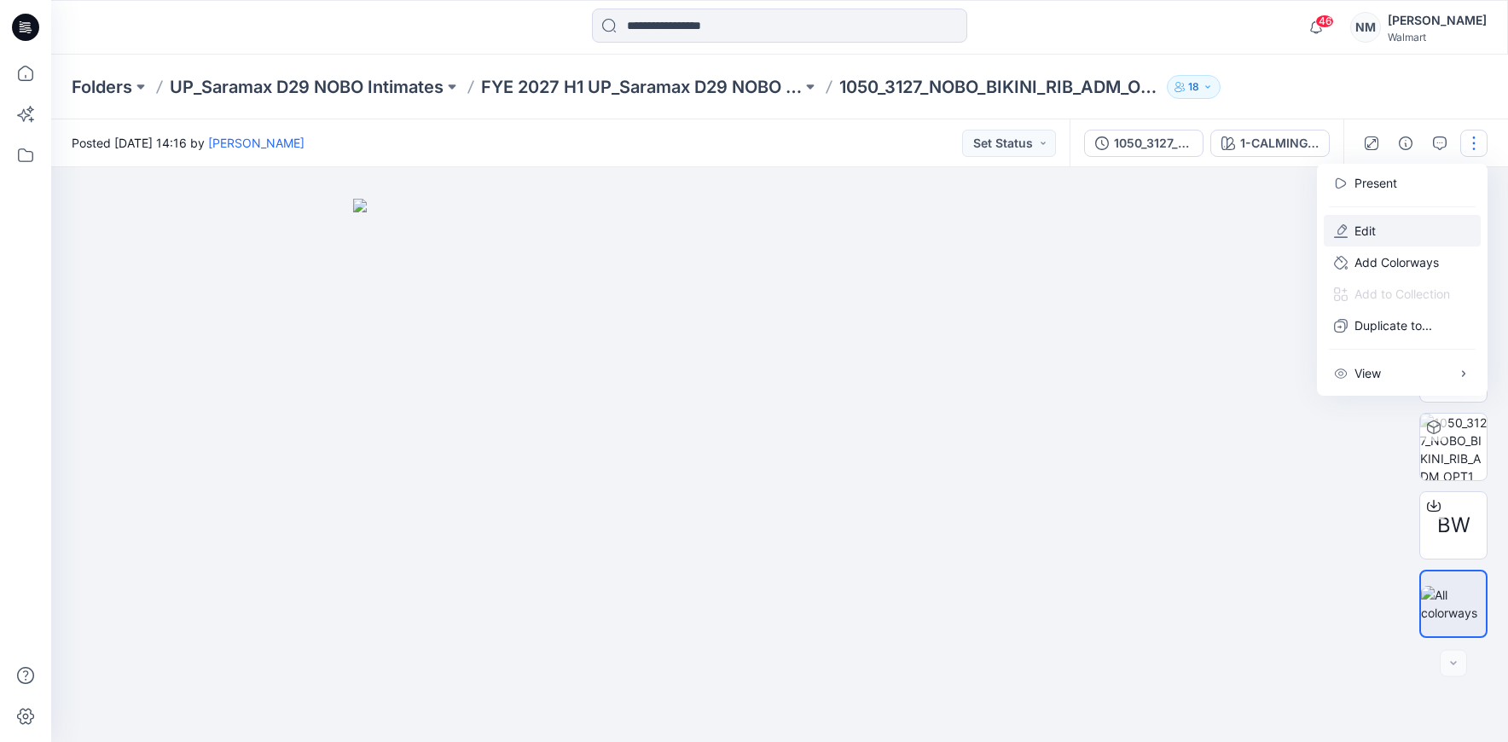
click at [1399, 236] on button "Edit" at bounding box center [1402, 231] width 157 height 32
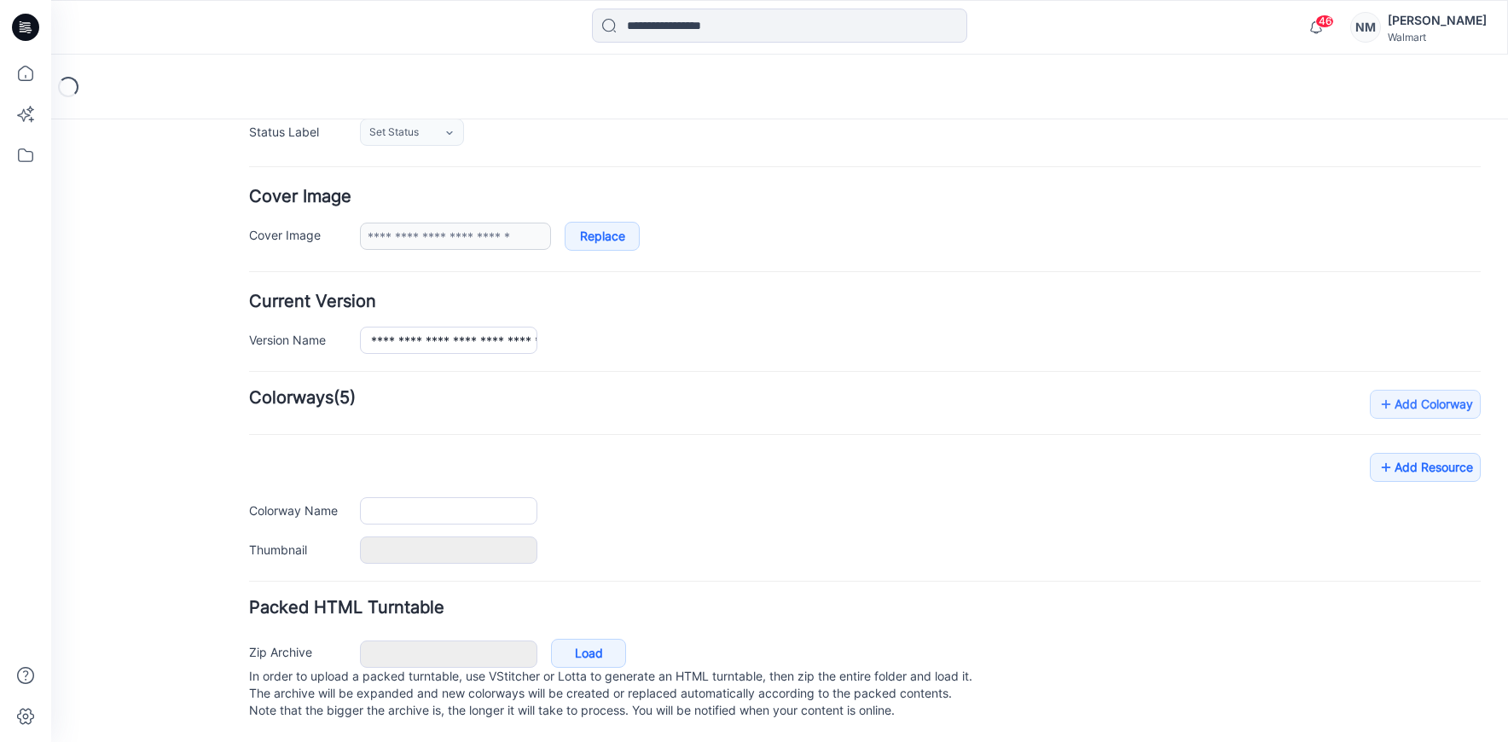
type input "**********"
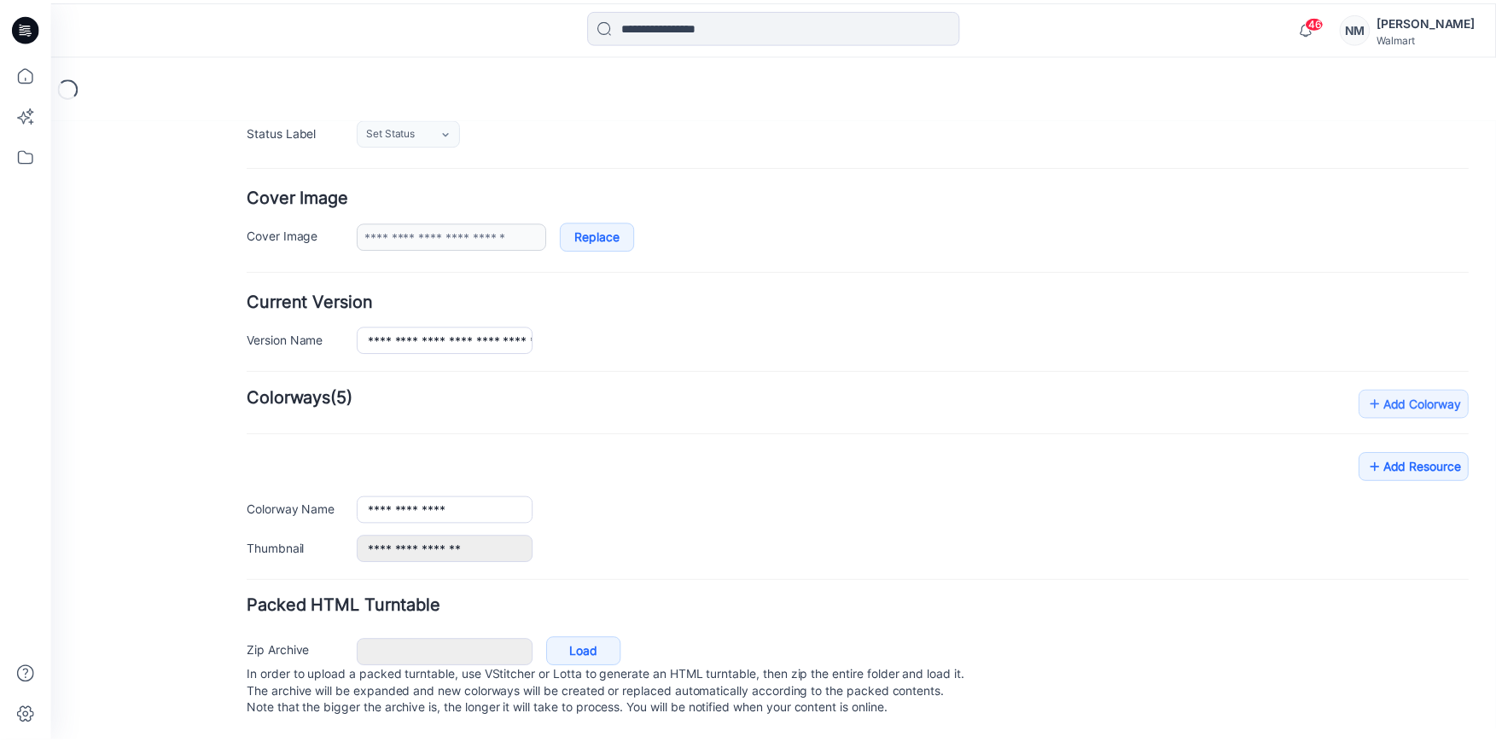
scroll to position [688, 0]
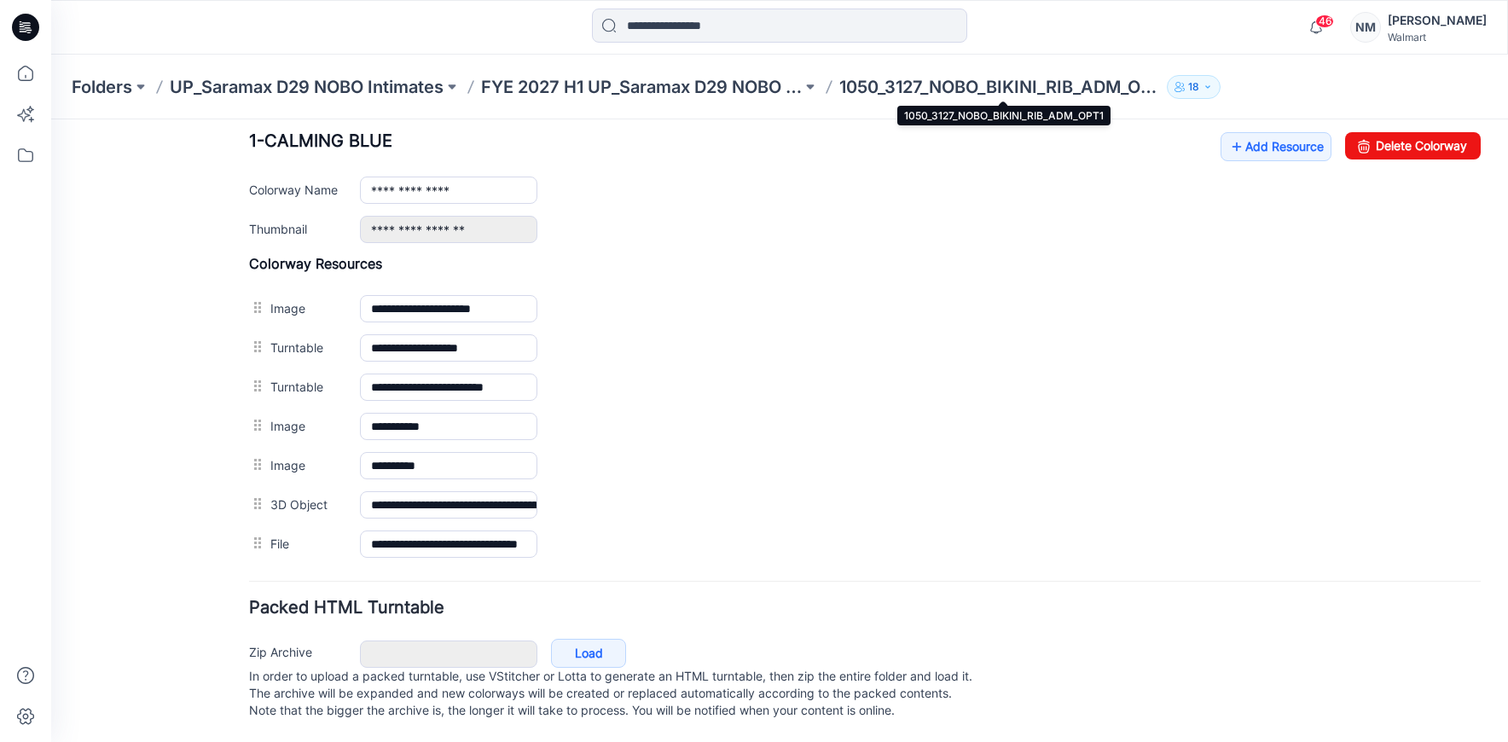
click at [1034, 88] on p "1050_3127_NOBO_BIKINI_RIB_ADM_OPT1" at bounding box center [1000, 87] width 321 height 24
click at [747, 90] on p "FYE 2027 H1 UP_Saramax D29 NOBO PANTIES" at bounding box center [641, 87] width 321 height 24
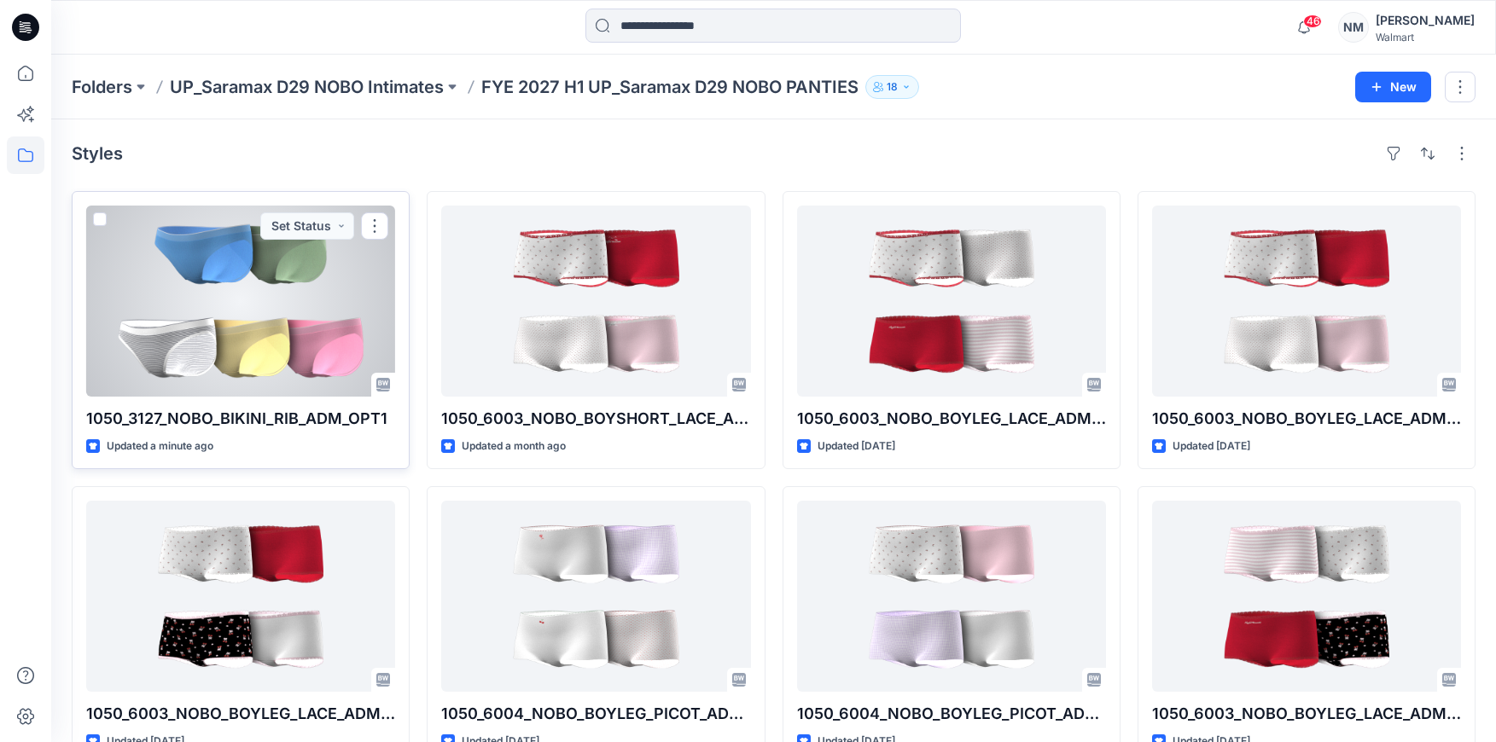
click at [292, 338] on div at bounding box center [240, 301] width 309 height 191
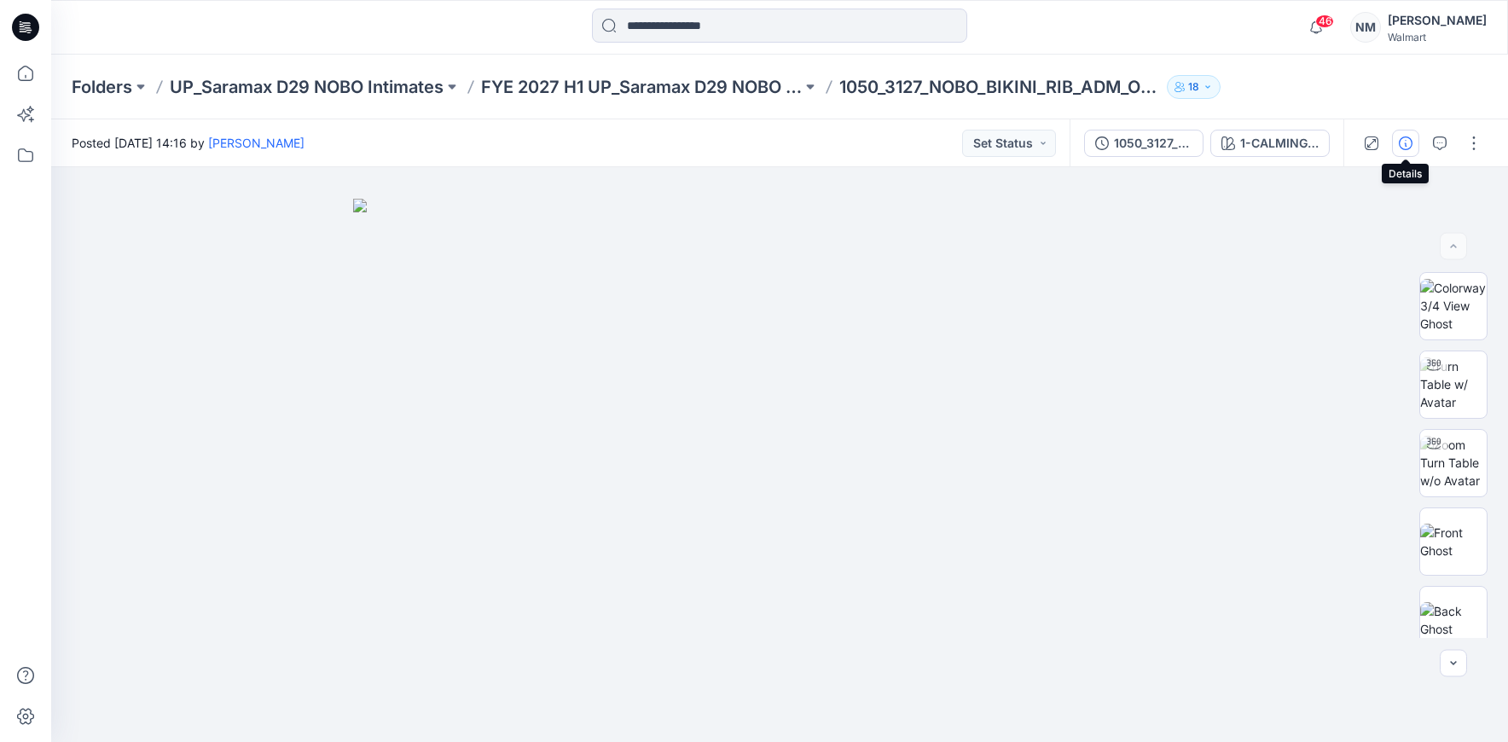
click at [1412, 144] on icon "button" at bounding box center [1406, 144] width 14 height 14
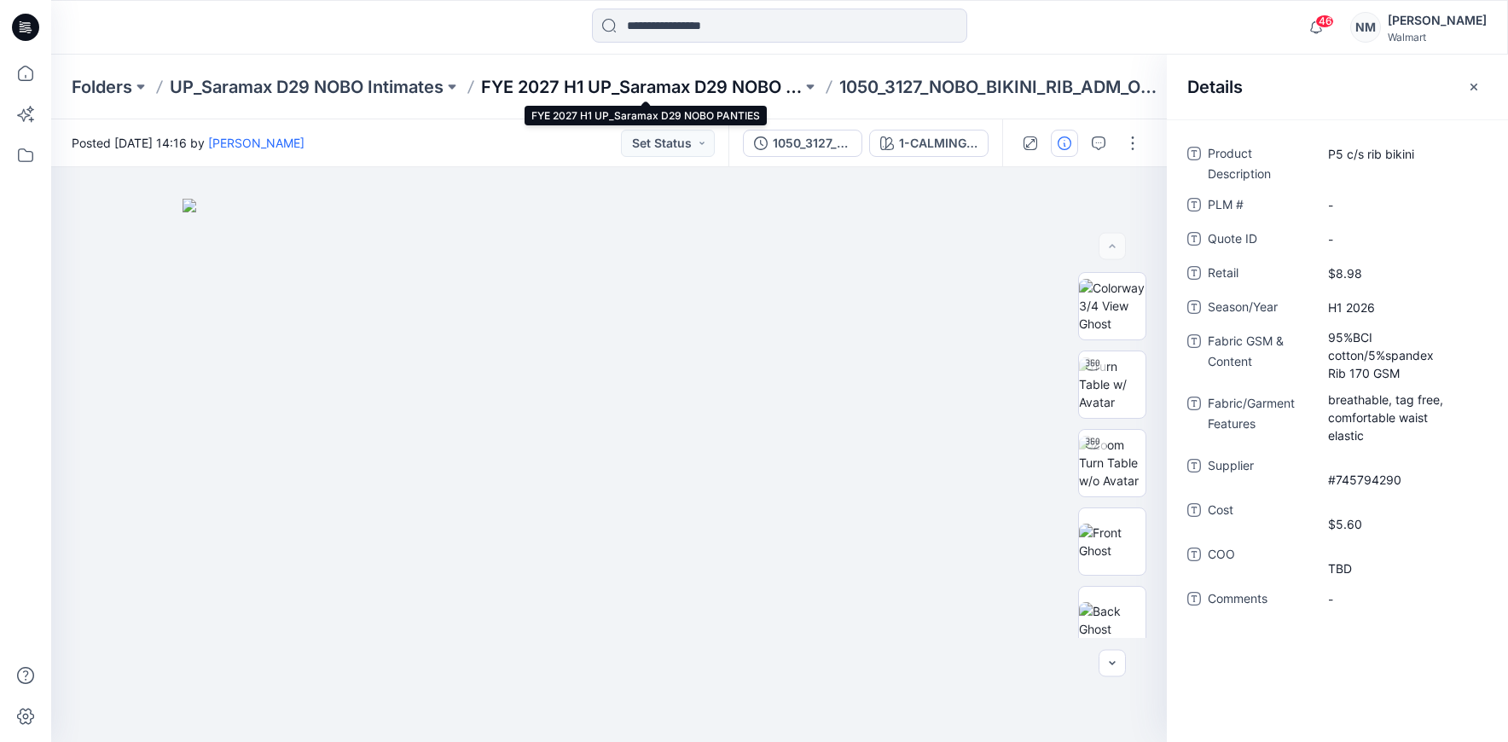
click at [672, 93] on p "FYE 2027 H1 UP_Saramax D29 NOBO PANTIES" at bounding box center [641, 87] width 321 height 24
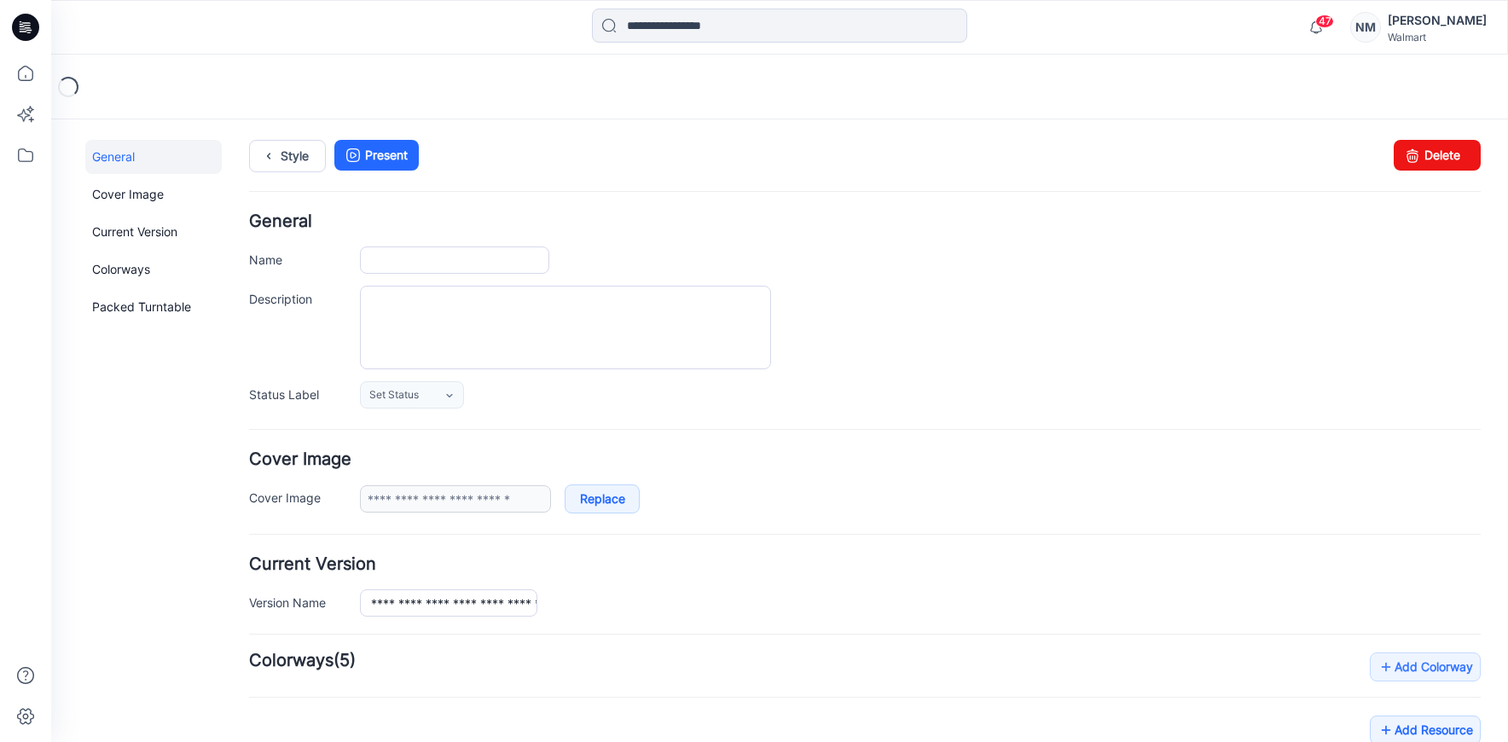
type input "**********"
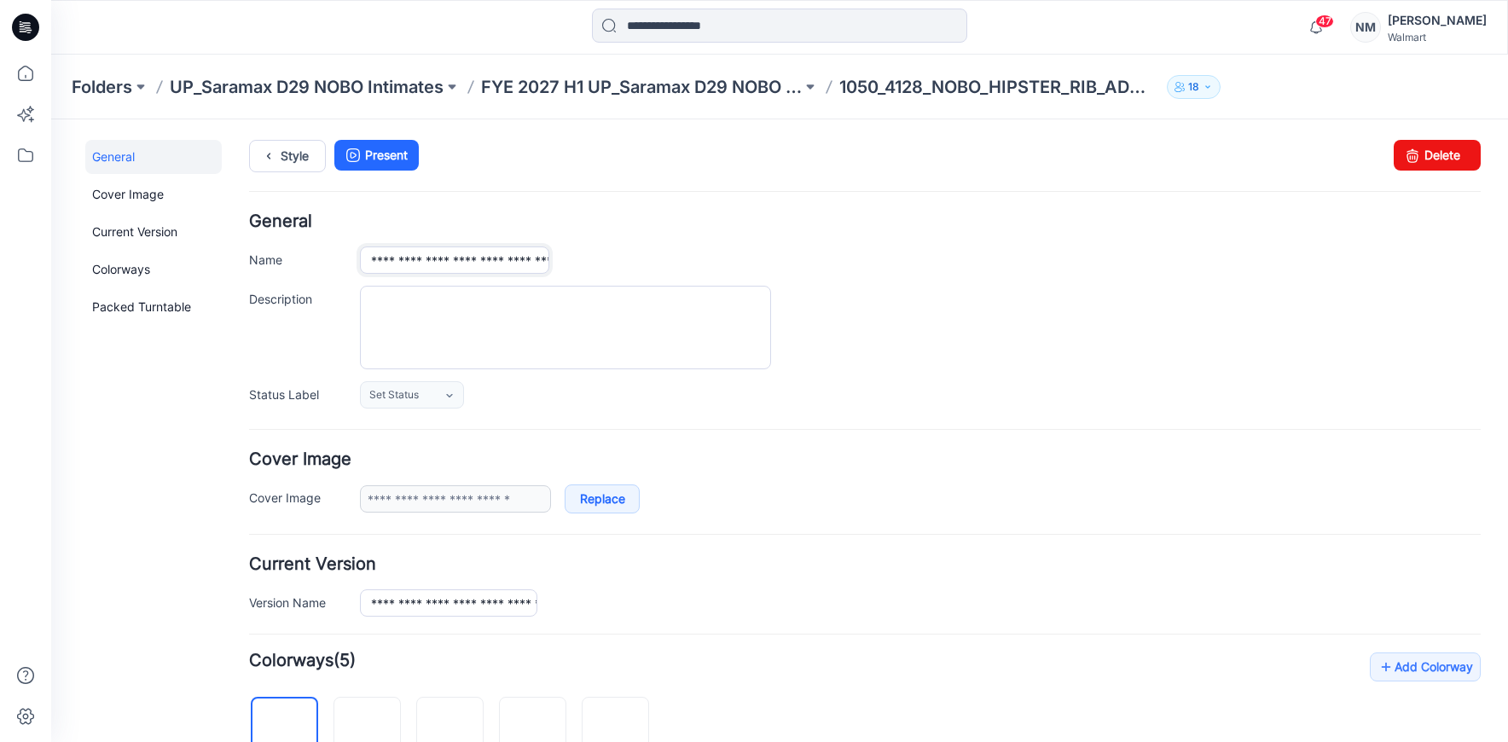
scroll to position [0, 69]
drag, startPoint x: 428, startPoint y: 262, endPoint x: 816, endPoint y: 257, distance: 387.4
click at [816, 257] on div "**********" at bounding box center [920, 260] width 1121 height 27
click at [817, 257] on div "**********" at bounding box center [920, 260] width 1121 height 27
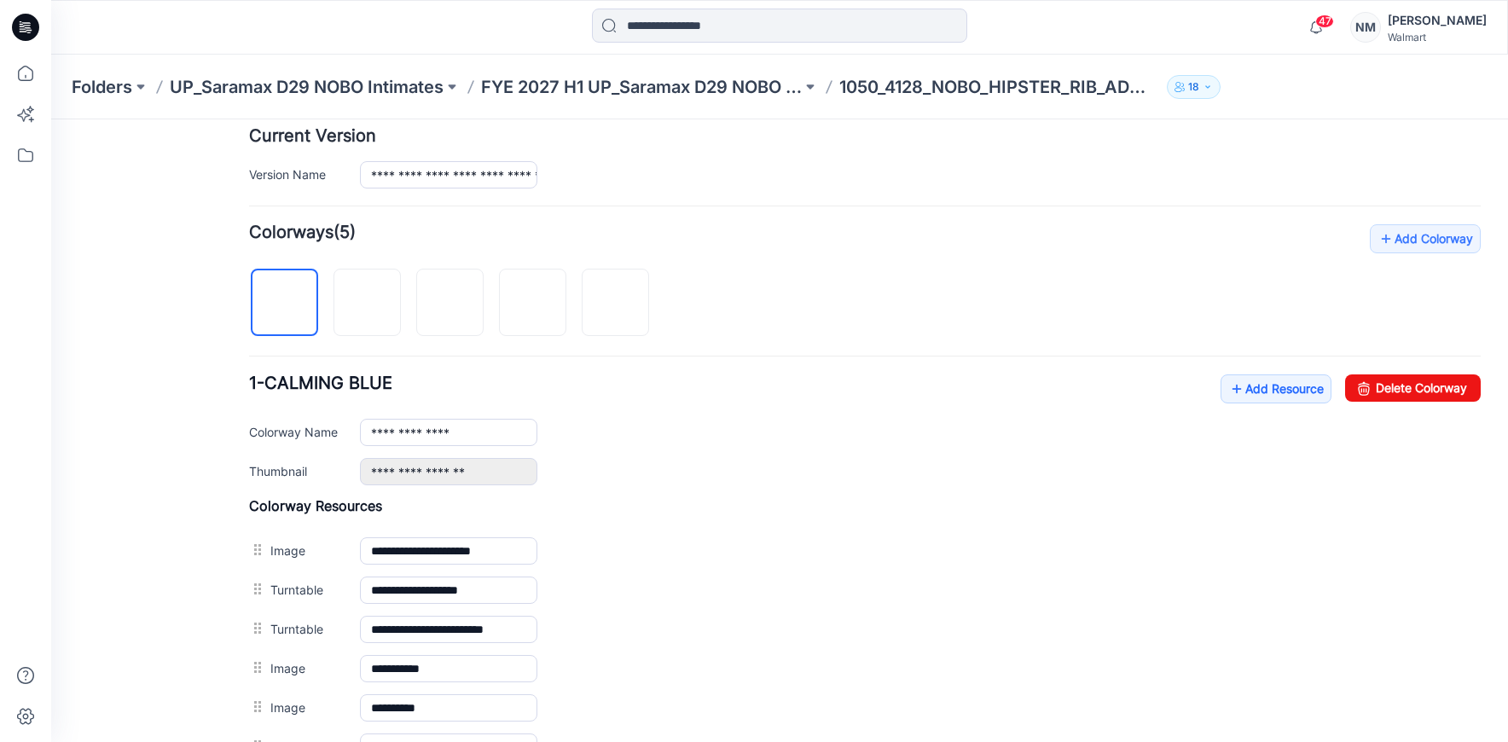
scroll to position [434, 0]
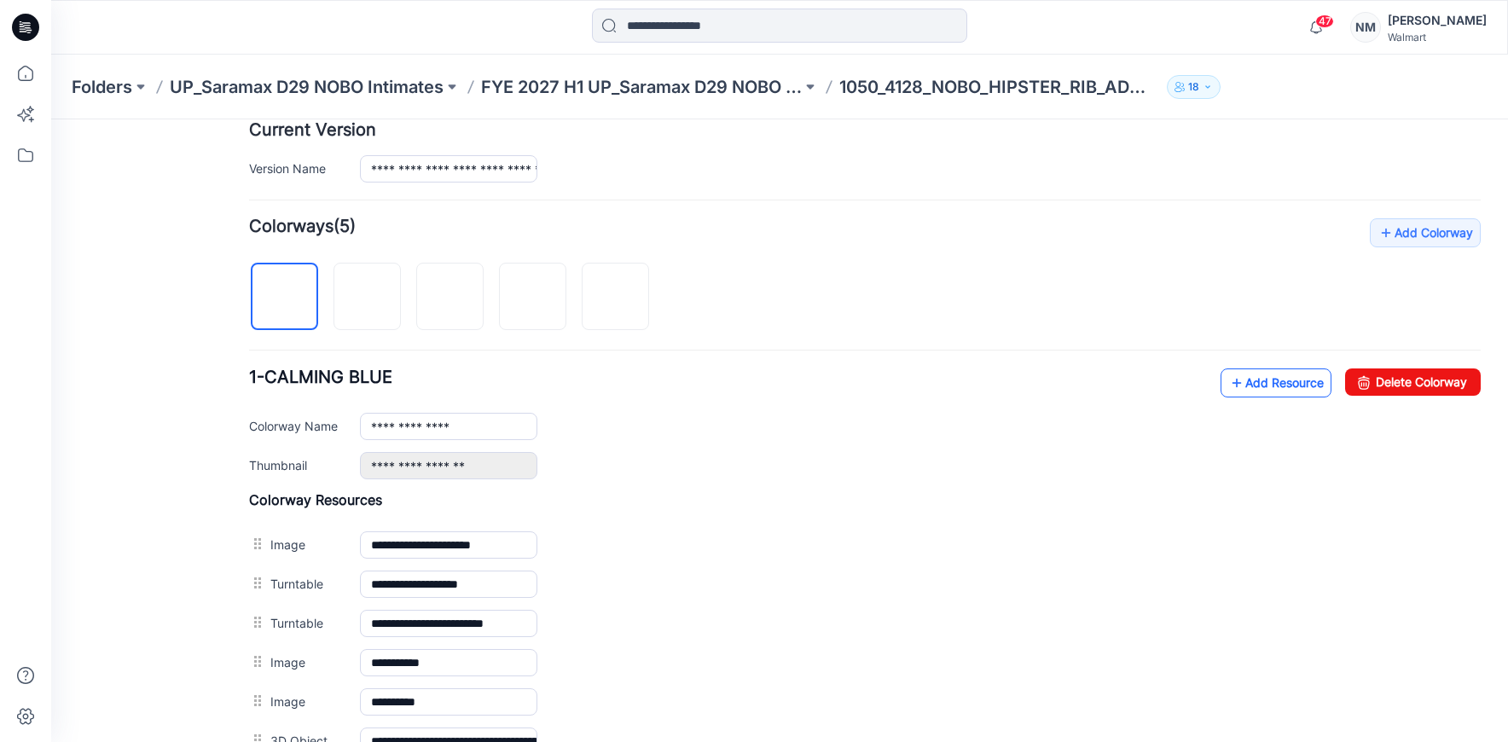
click at [1264, 379] on link "Add Resource" at bounding box center [1276, 383] width 111 height 29
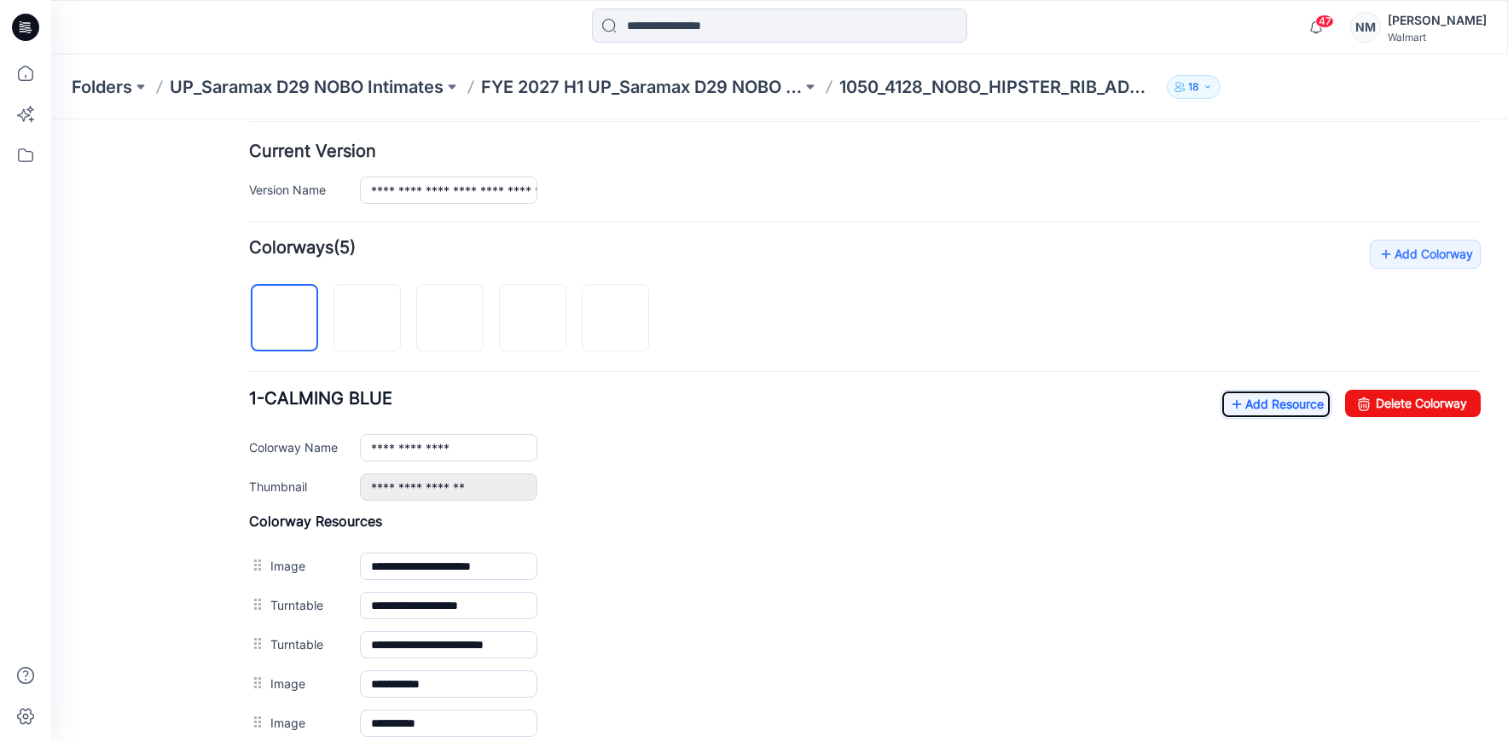
scroll to position [0, 0]
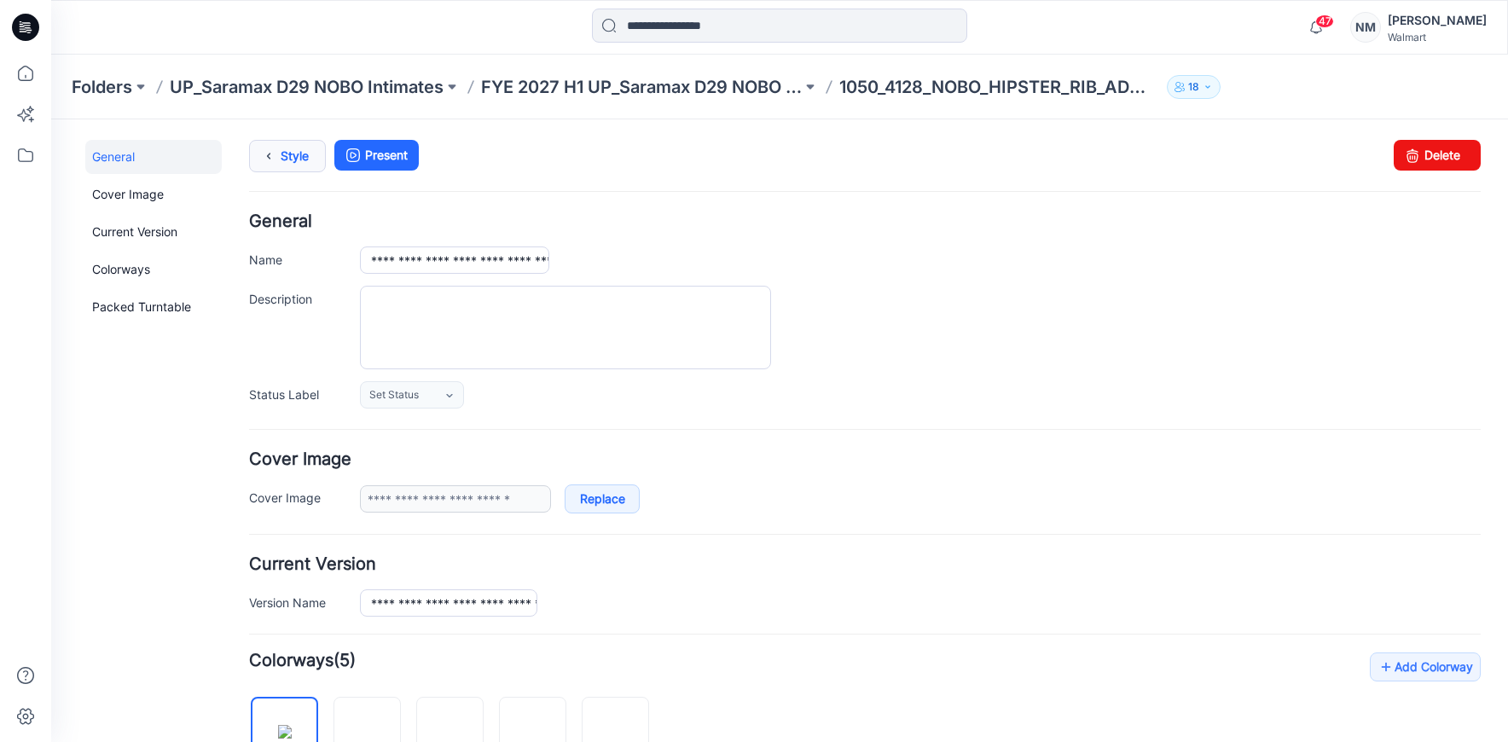
click at [295, 153] on link "Style" at bounding box center [287, 156] width 77 height 32
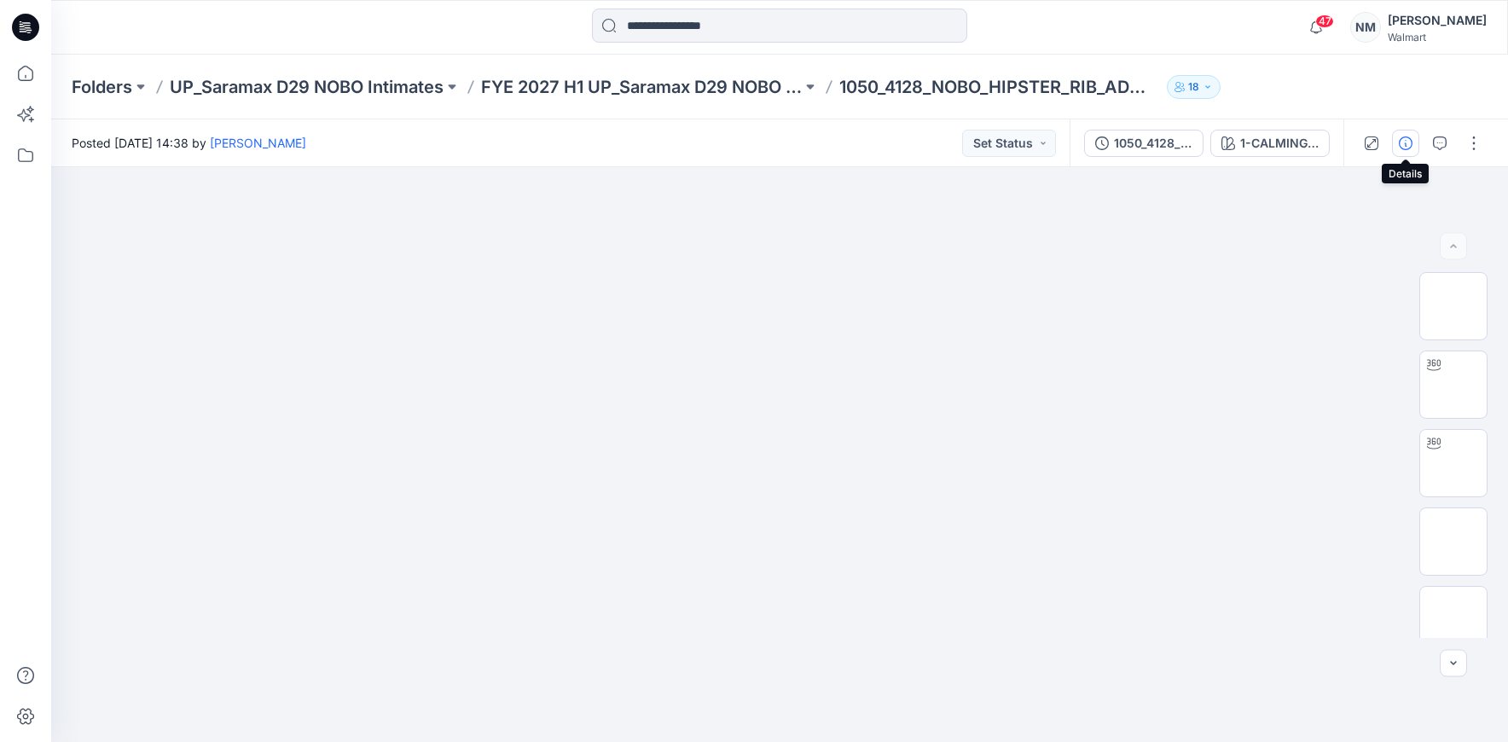
click at [1407, 147] on icon "button" at bounding box center [1406, 144] width 14 height 14
click at [1404, 145] on icon "button" at bounding box center [1406, 144] width 14 height 14
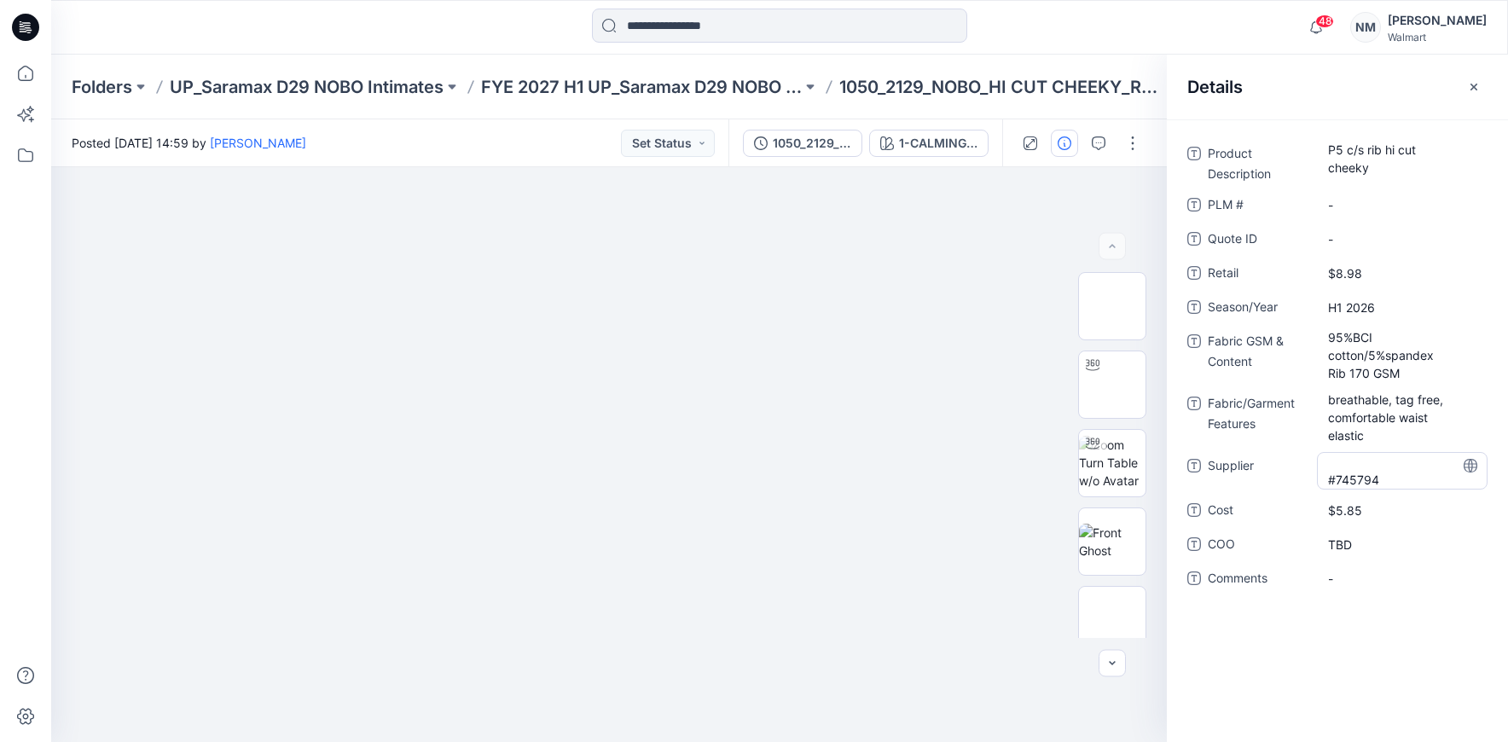
click at [1364, 473] on span "#745794" at bounding box center [1402, 471] width 148 height 36
type textarea "**********"
click at [1470, 82] on icon "button" at bounding box center [1475, 87] width 14 height 14
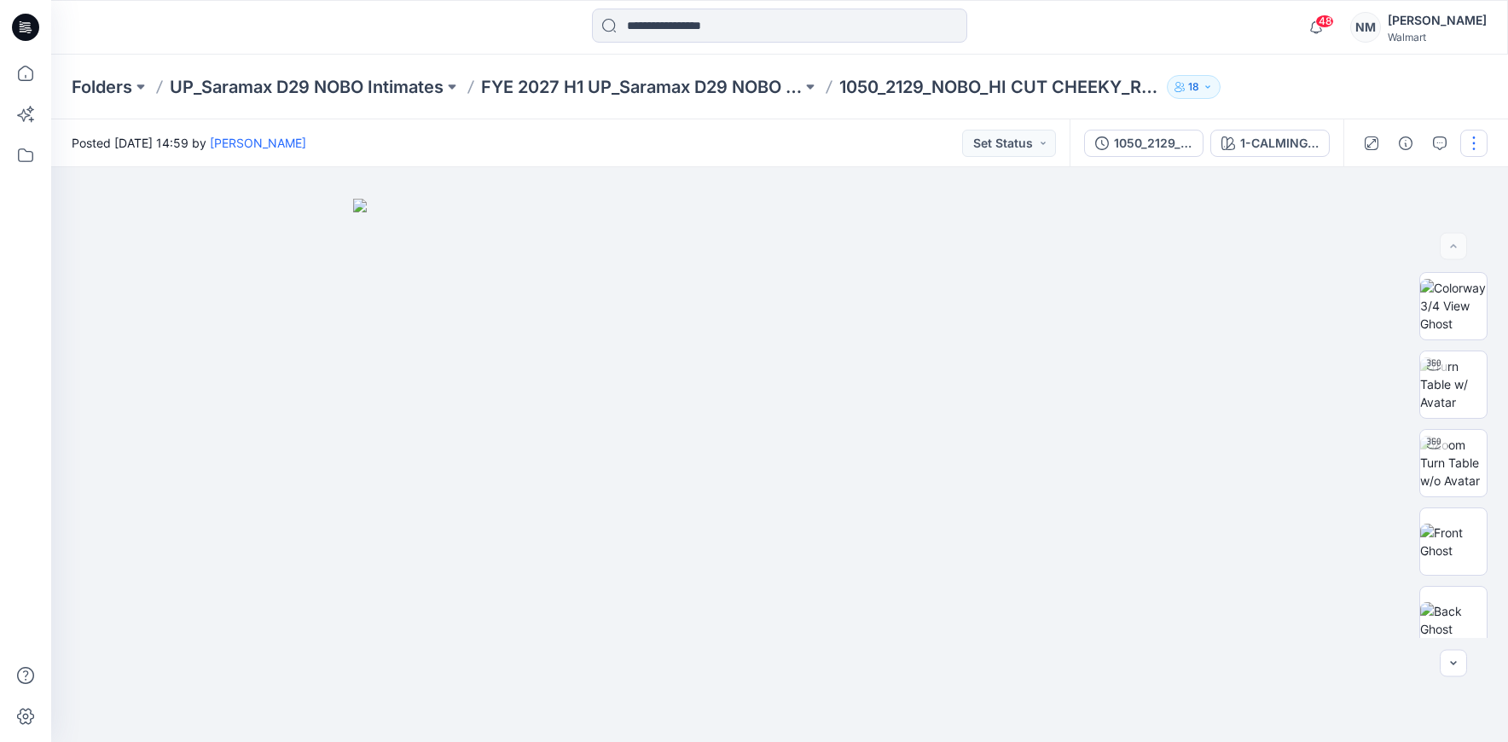
click at [1474, 141] on button "button" at bounding box center [1474, 143] width 27 height 27
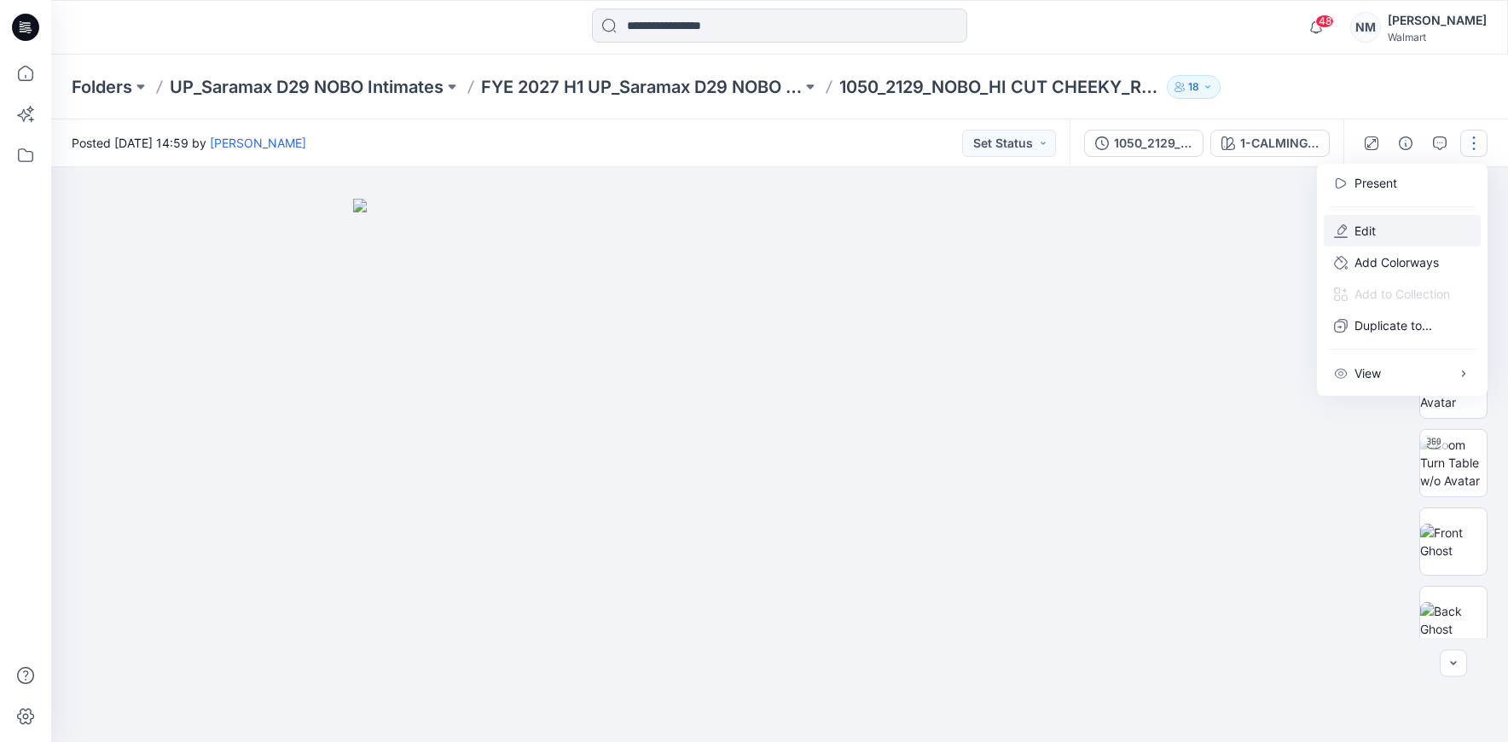
click at [1357, 230] on p "Edit" at bounding box center [1365, 231] width 21 height 18
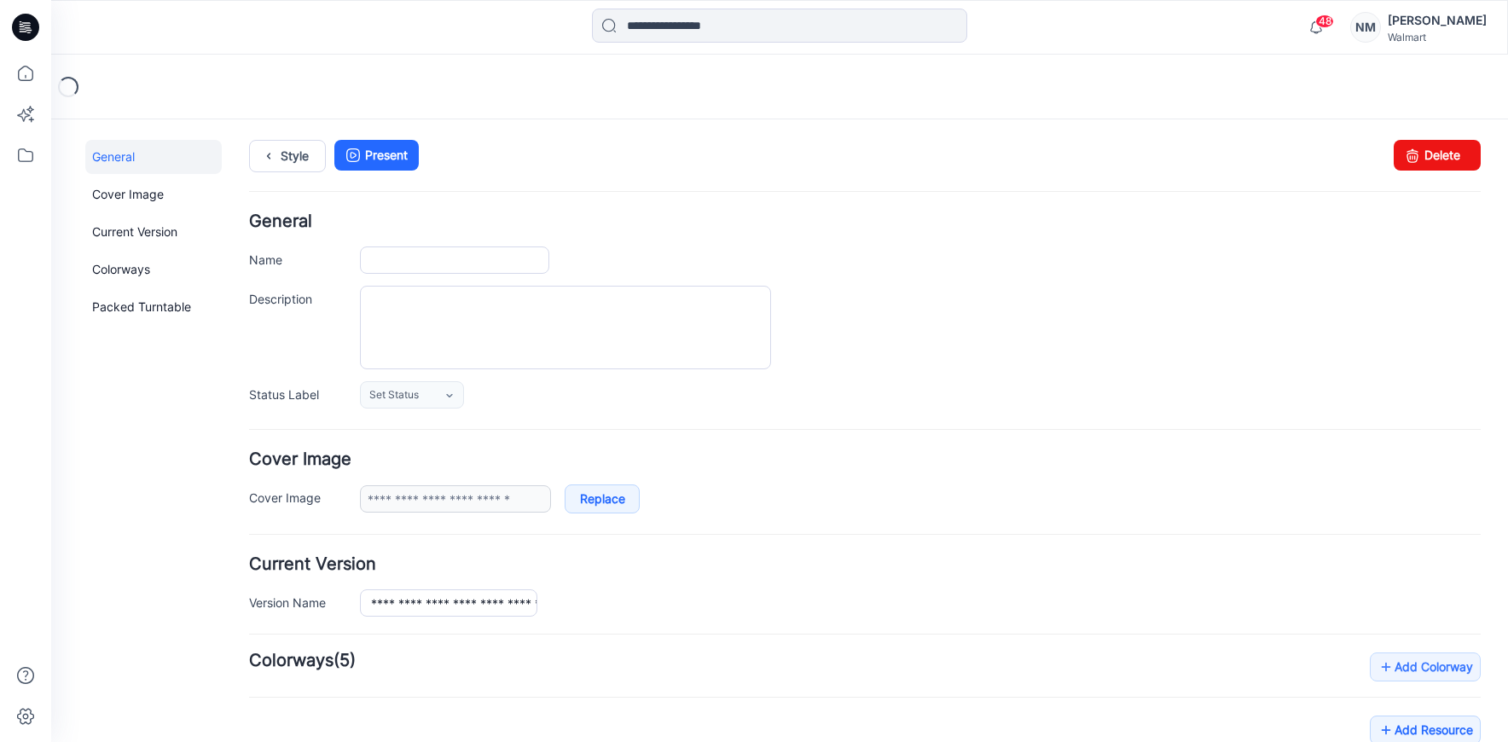
type input "**********"
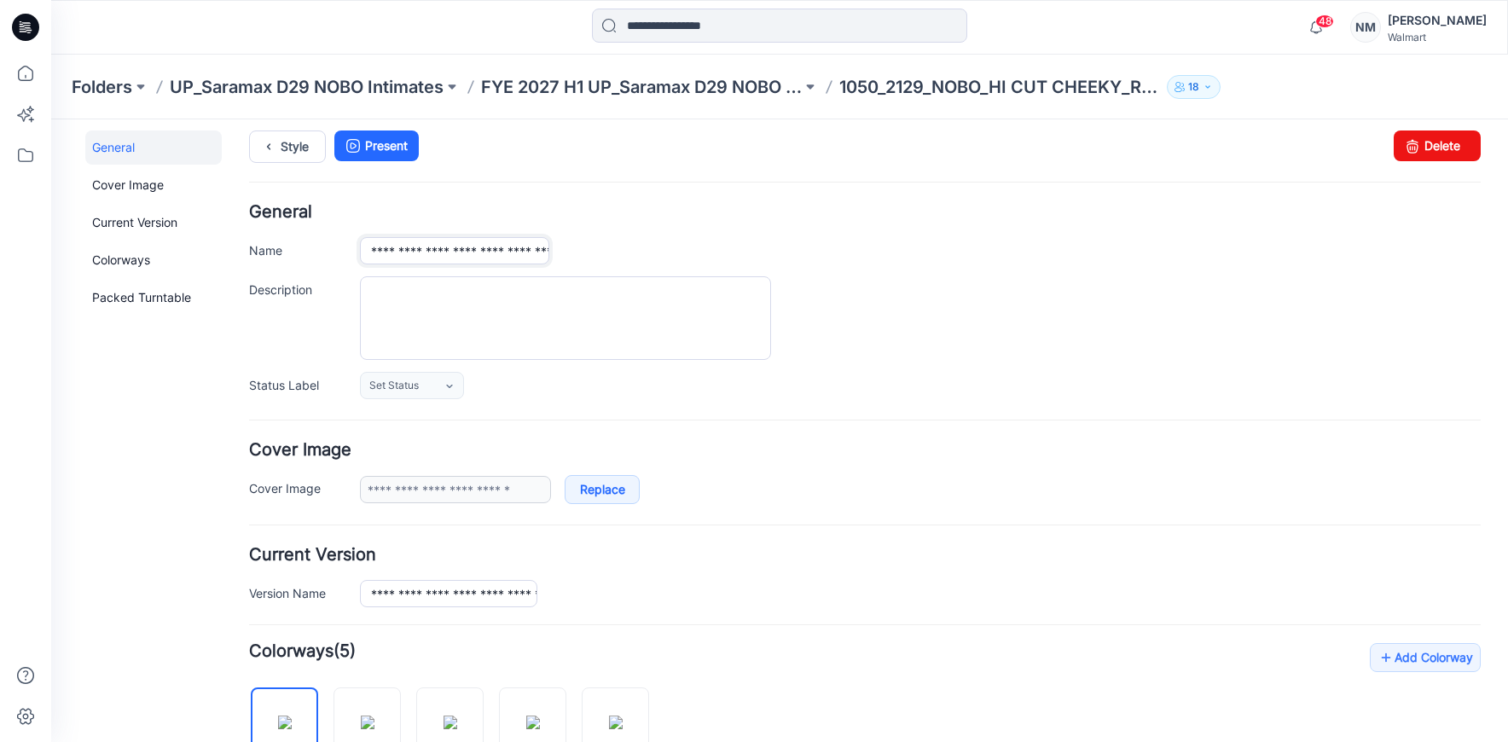
scroll to position [0, 111]
drag, startPoint x: 463, startPoint y: 256, endPoint x: 681, endPoint y: 247, distance: 217.7
click at [681, 247] on div "**********" at bounding box center [920, 250] width 1121 height 27
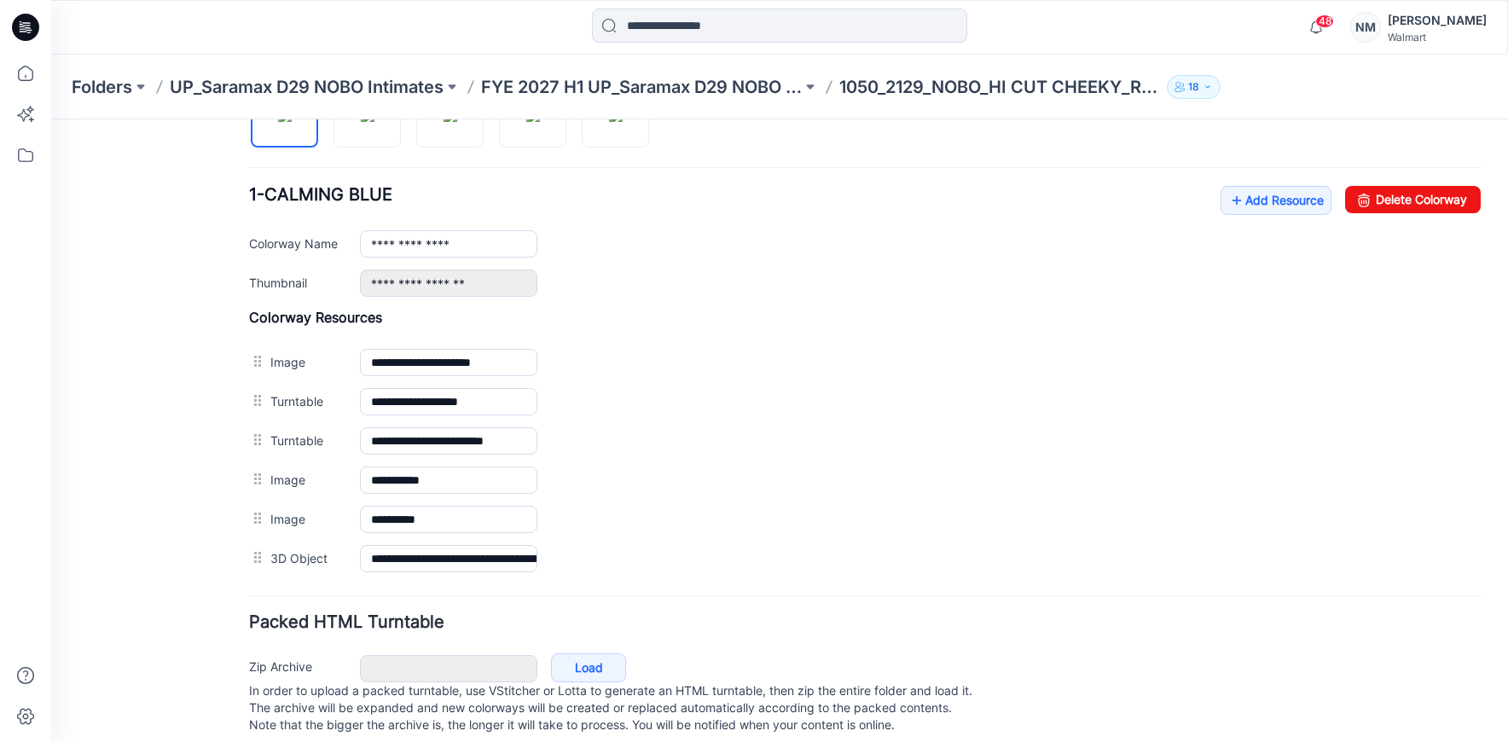
scroll to position [648, 0]
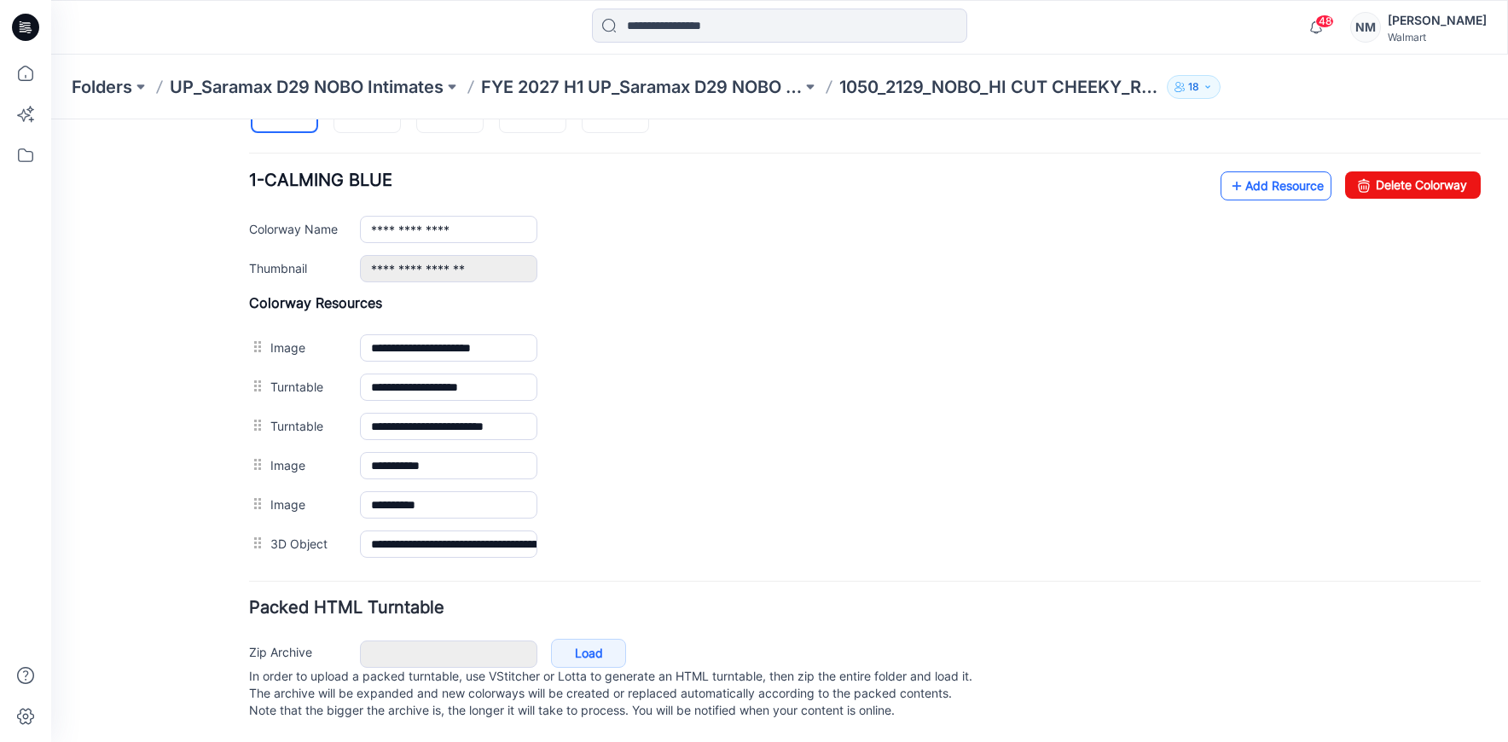
click at [1274, 171] on link "Add Resource" at bounding box center [1276, 185] width 111 height 29
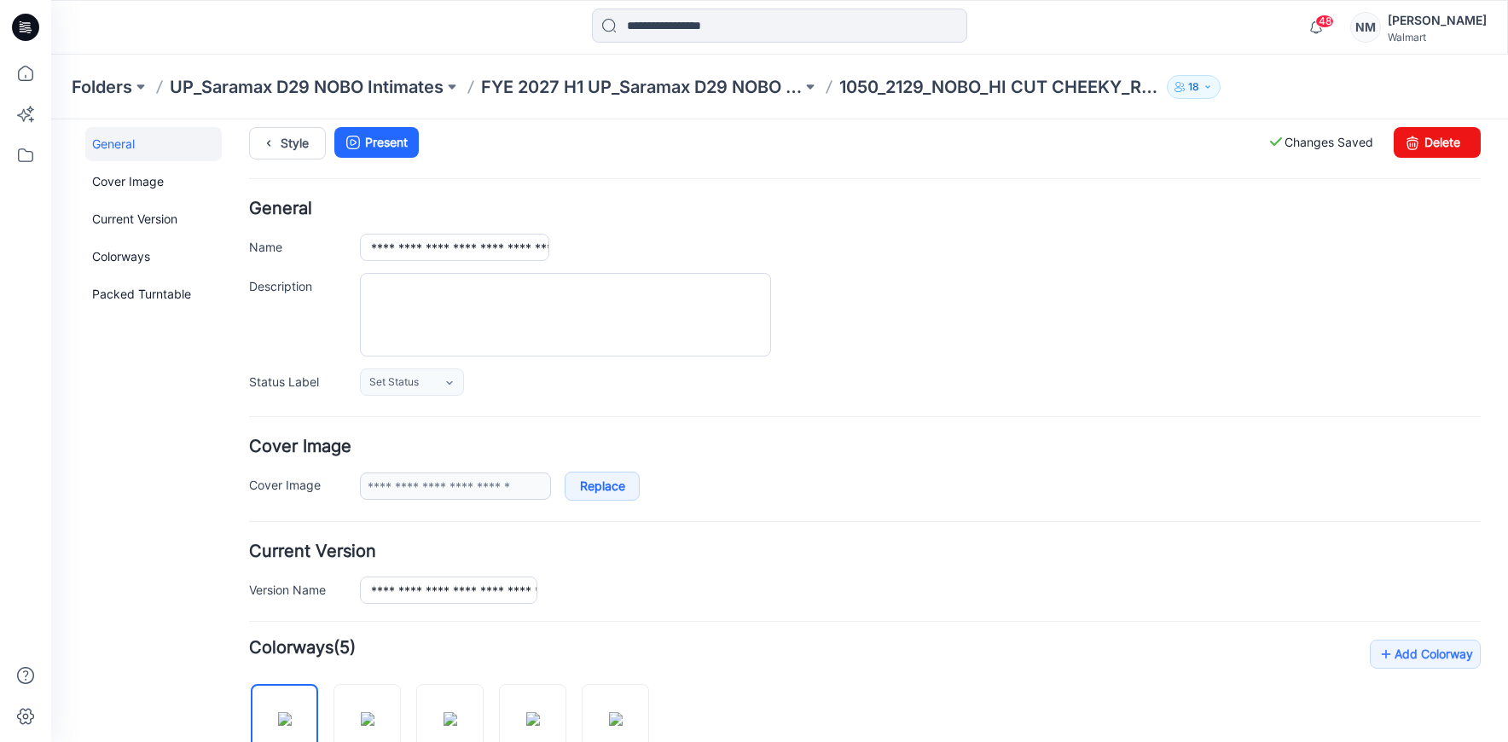
scroll to position [0, 0]
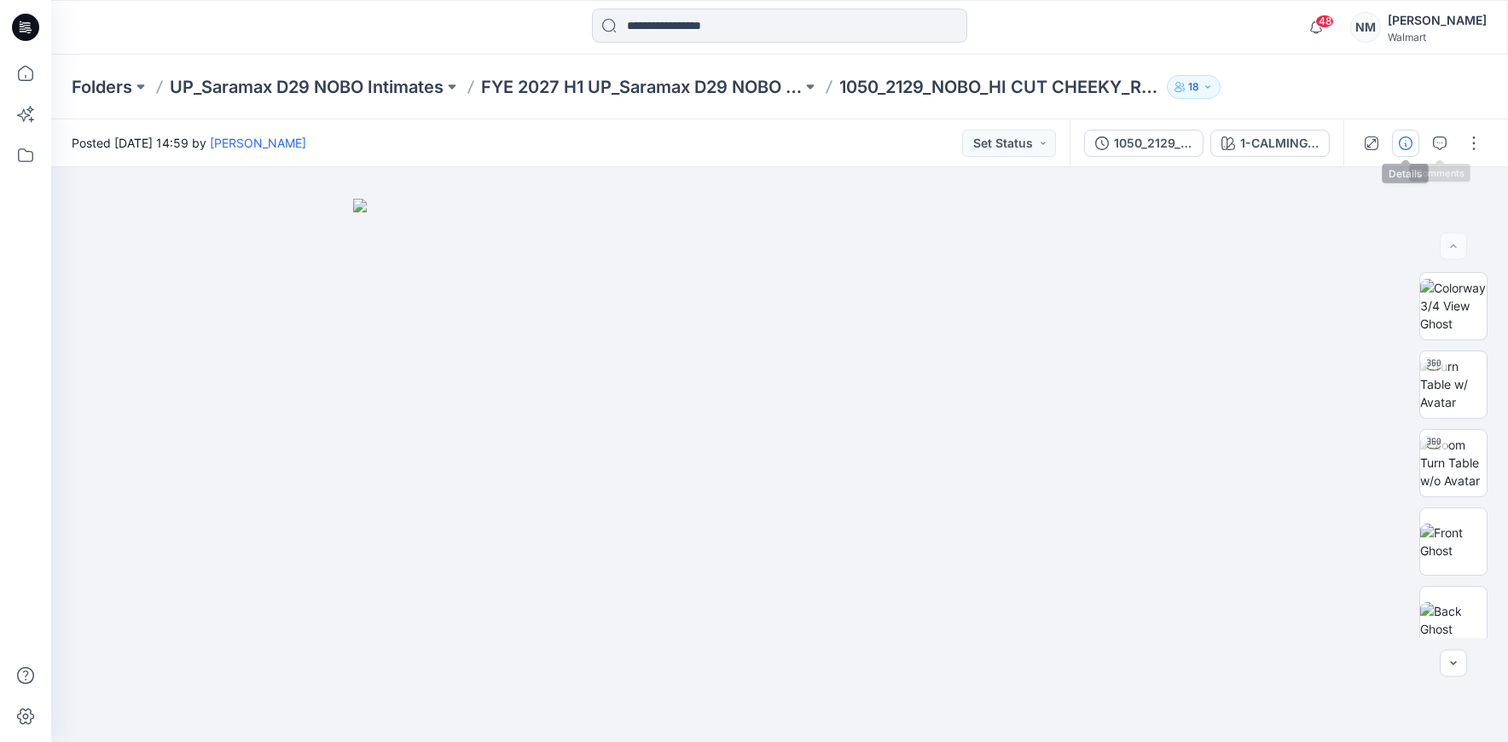
click at [1408, 148] on icon "button" at bounding box center [1406, 144] width 14 height 14
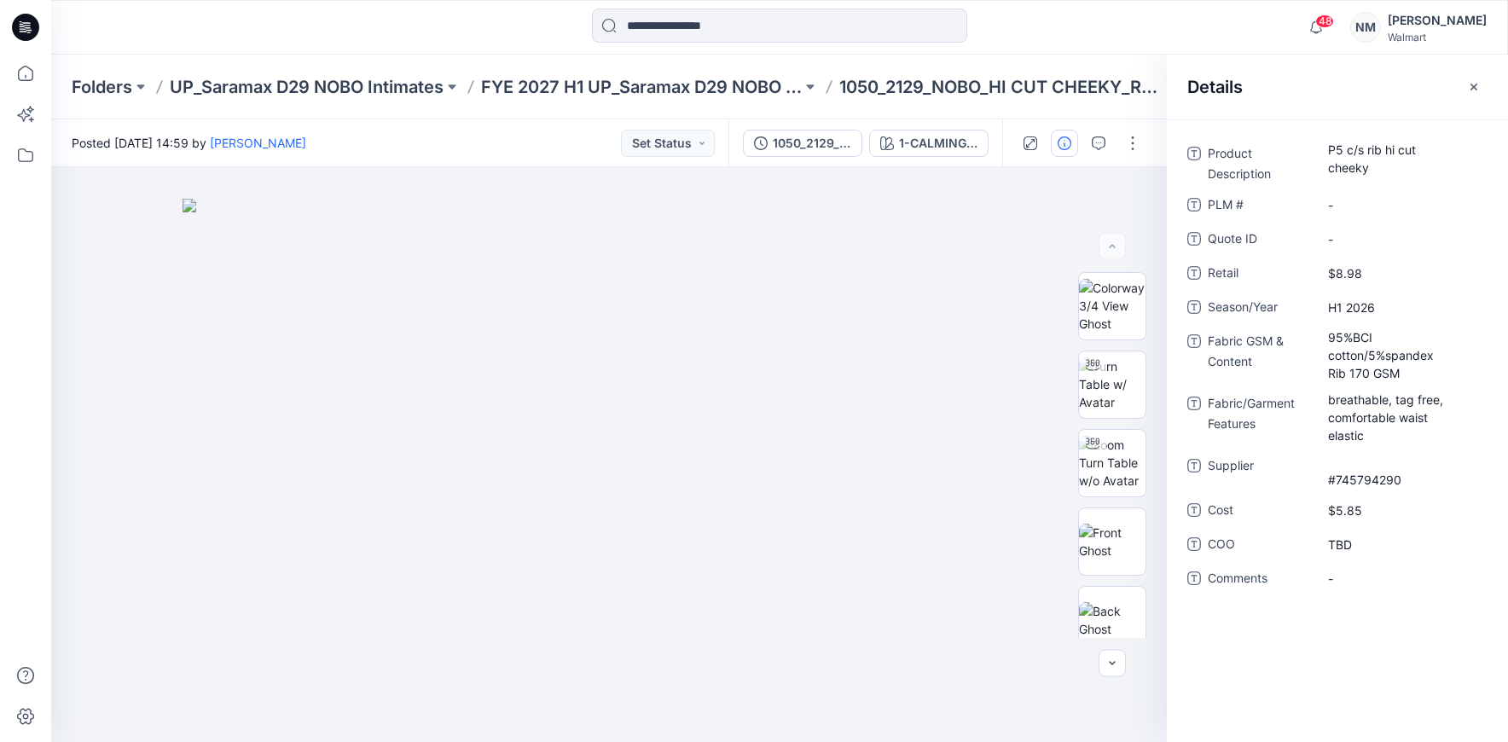
drag, startPoint x: 1471, startPoint y: 87, endPoint x: 1458, endPoint y: 86, distance: 12.8
click at [1471, 87] on icon "button" at bounding box center [1475, 87] width 14 height 14
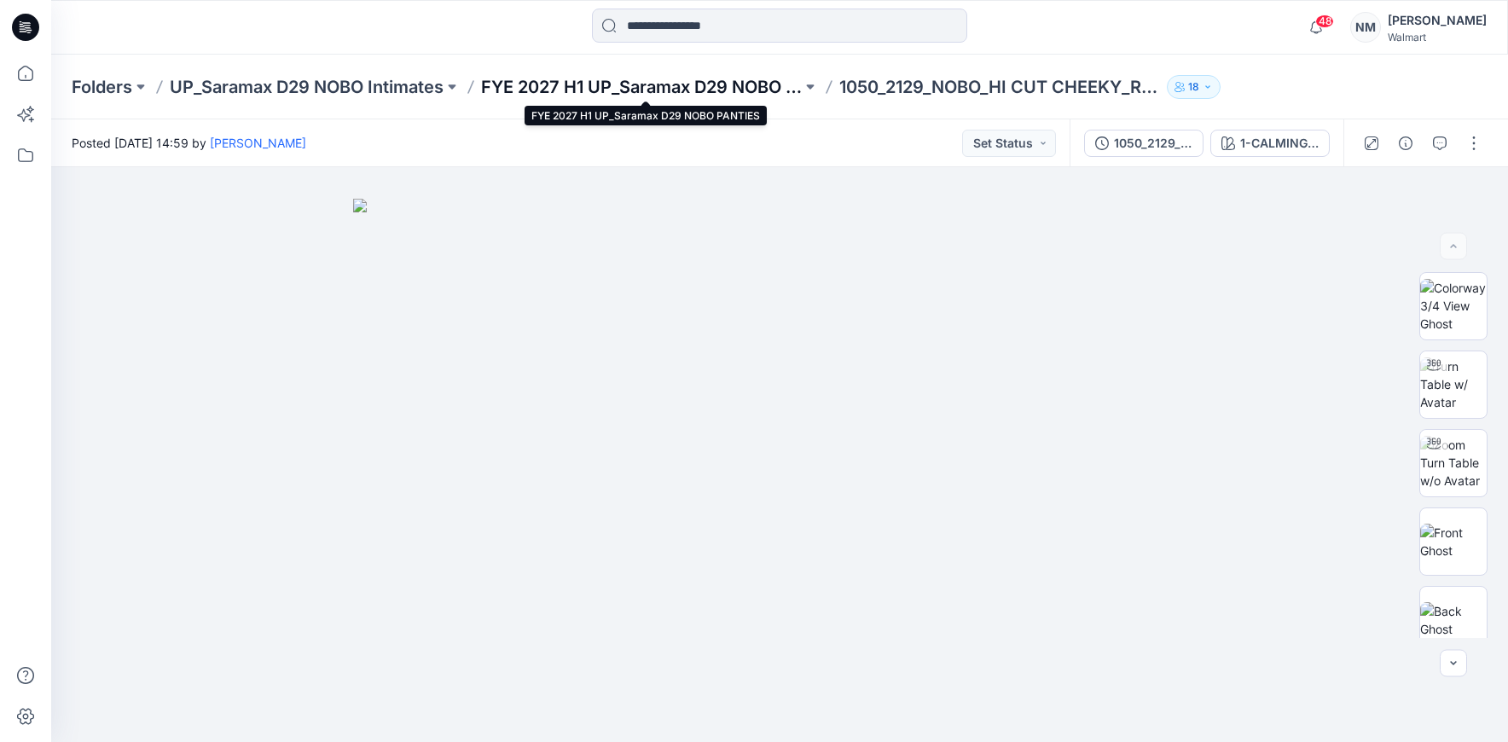
click at [734, 91] on p "FYE 2027 H1 UP_Saramax D29 NOBO PANTIES" at bounding box center [641, 87] width 321 height 24
